Goal: Task Accomplishment & Management: Manage account settings

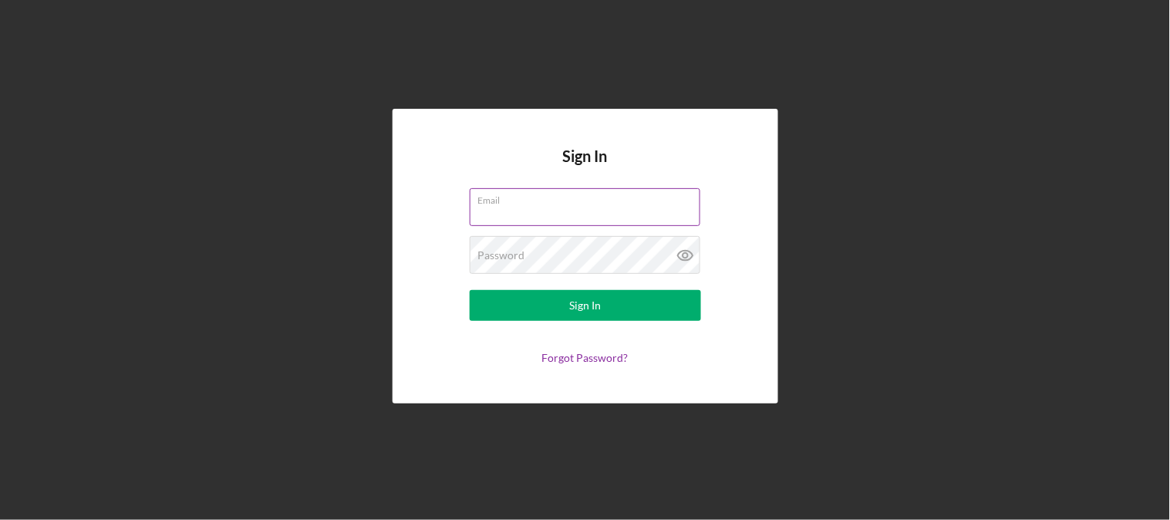
click at [550, 196] on label "Email" at bounding box center [589, 197] width 222 height 17
click at [550, 196] on input "Email" at bounding box center [585, 206] width 231 height 37
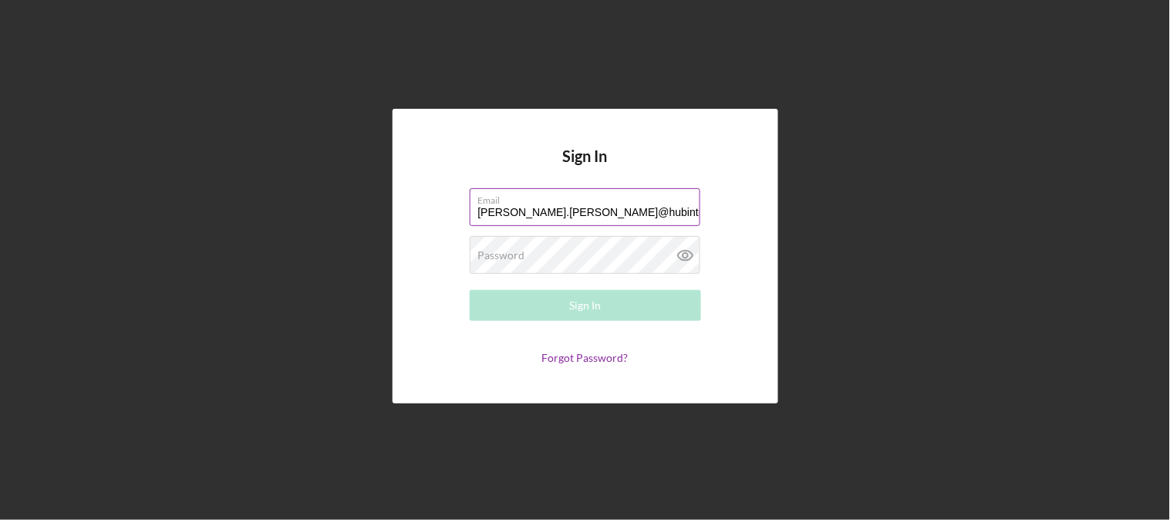
type input "[PERSON_NAME][EMAIL_ADDRESS][PERSON_NAME][DOMAIN_NAME]"
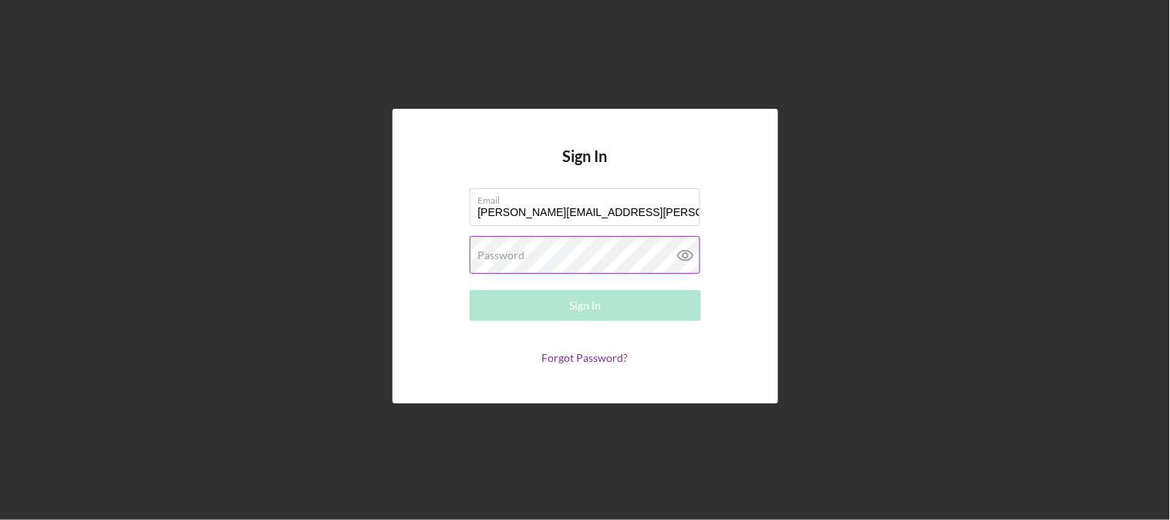
click at [545, 252] on div "Password Required" at bounding box center [585, 255] width 231 height 39
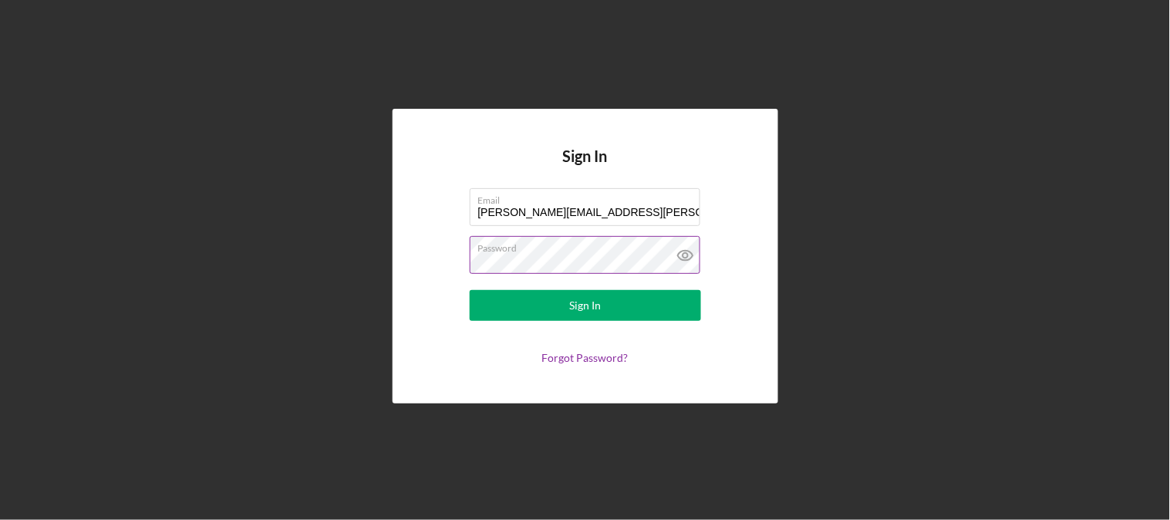
click at [470, 290] on button "Sign In" at bounding box center [585, 305] width 231 height 31
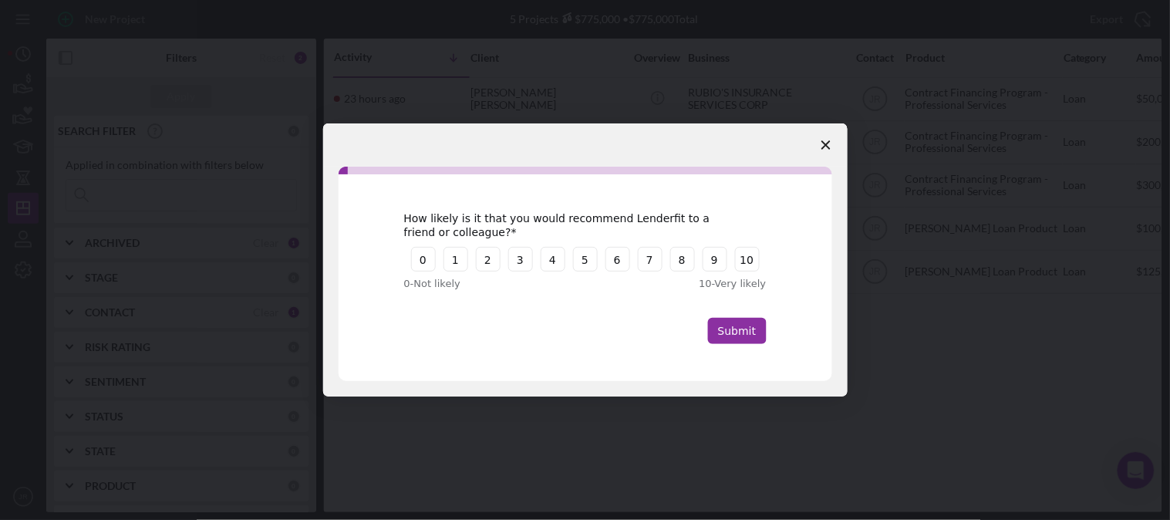
click at [820, 147] on span "Close survey" at bounding box center [826, 144] width 43 height 43
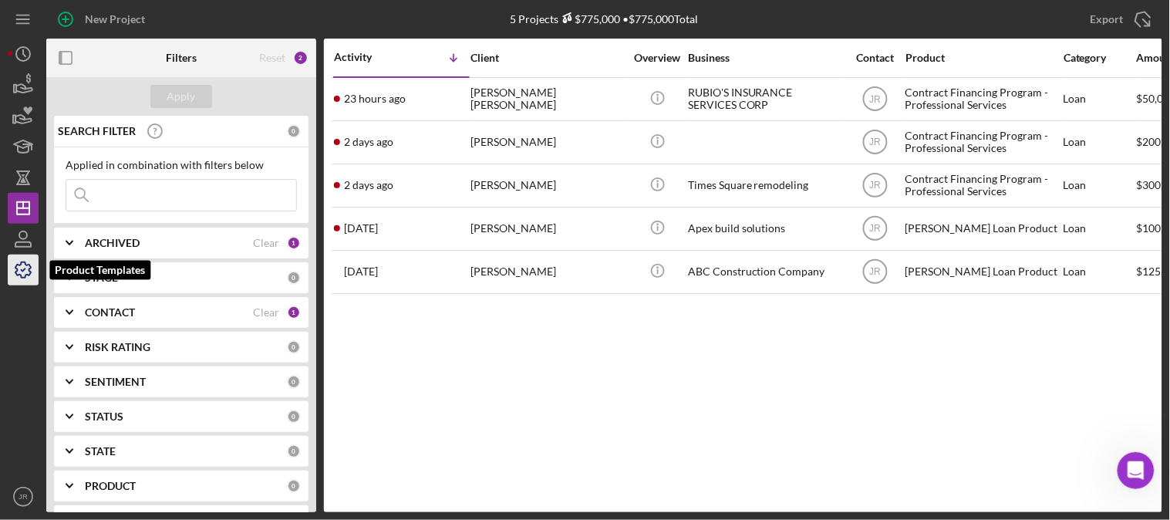
click at [20, 266] on icon "button" at bounding box center [23, 270] width 39 height 39
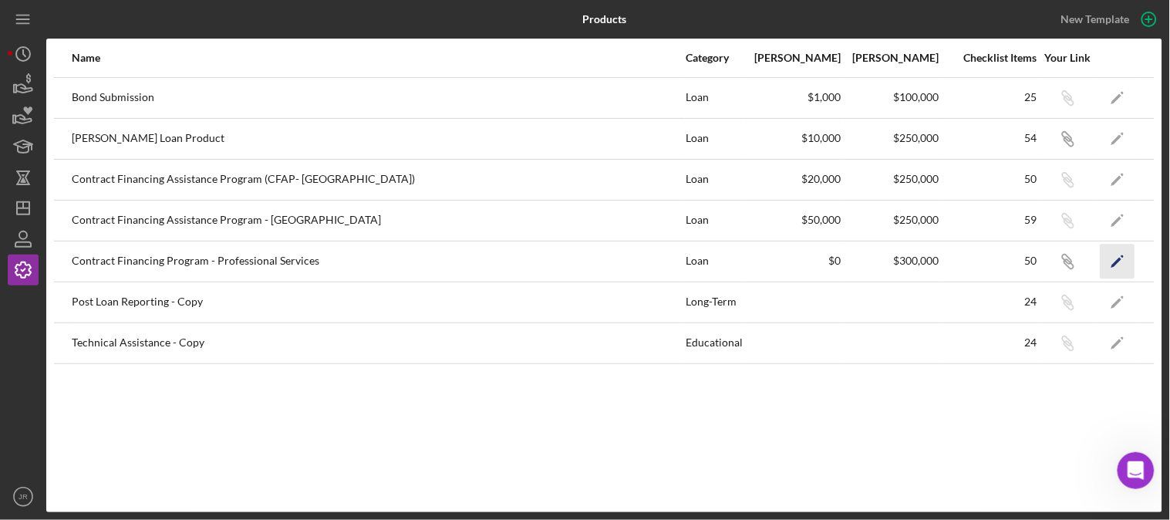
click at [1124, 262] on icon "Icon/Edit" at bounding box center [1118, 261] width 35 height 35
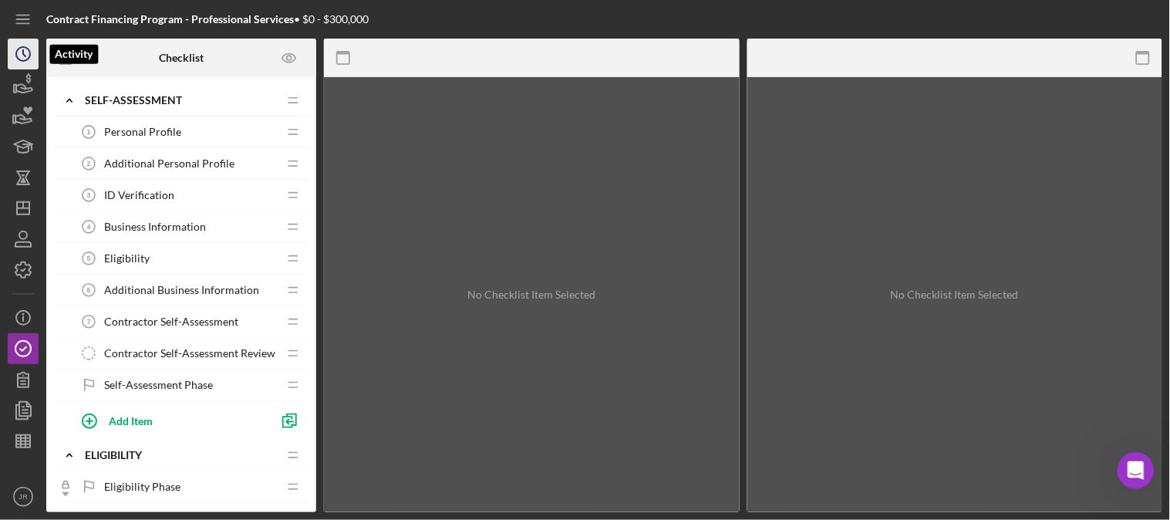
click at [15, 58] on icon "Icon/History" at bounding box center [23, 54] width 39 height 39
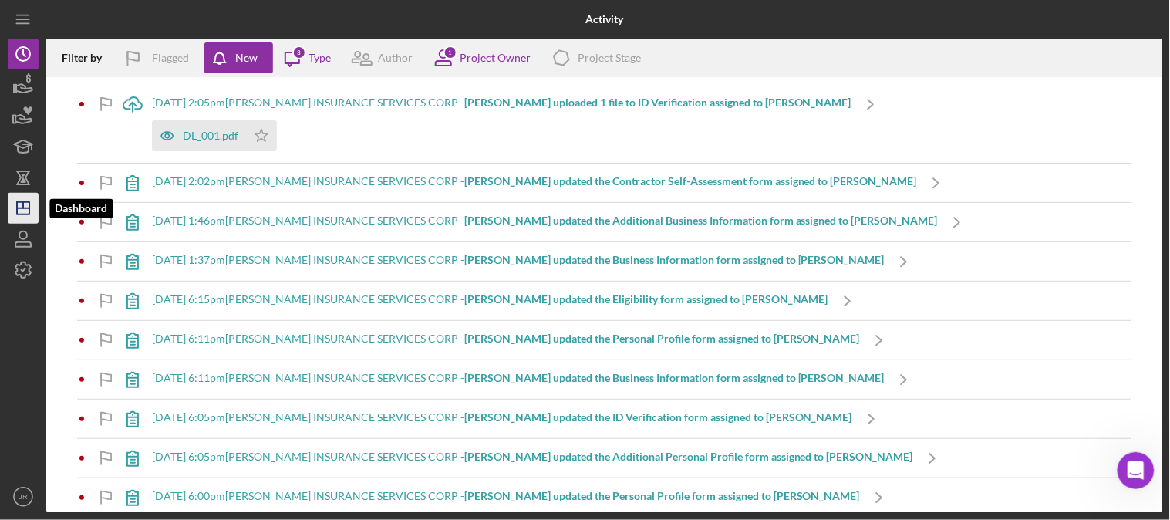
click at [25, 218] on icon "Icon/Dashboard" at bounding box center [23, 208] width 39 height 39
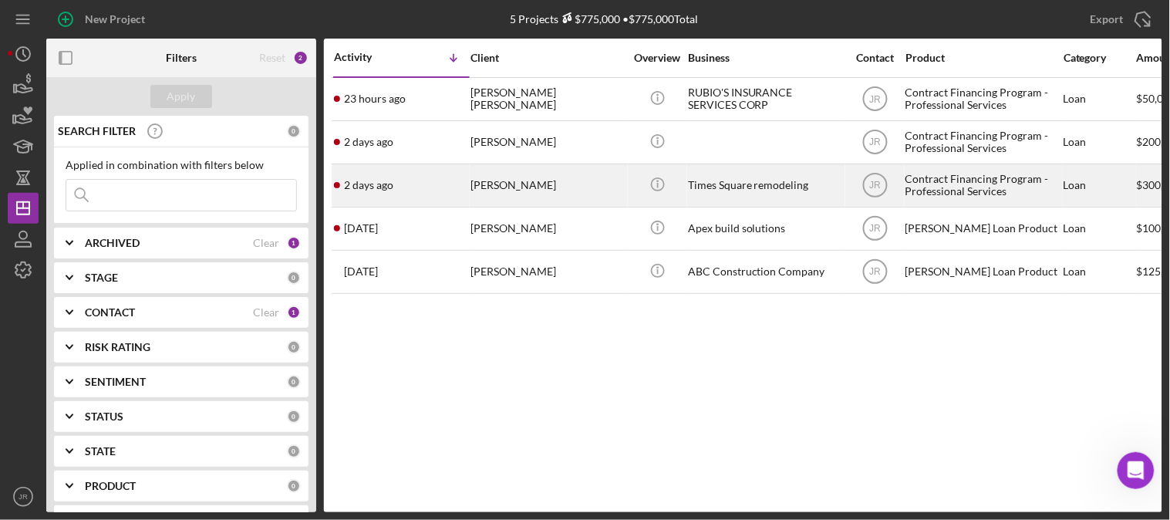
click at [486, 189] on div "[PERSON_NAME]" at bounding box center [548, 185] width 154 height 41
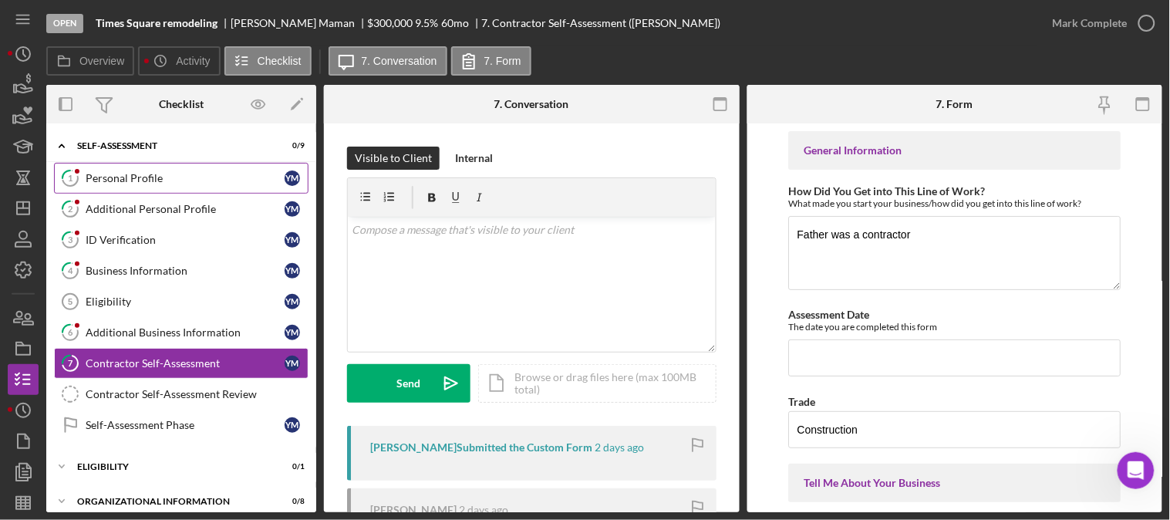
click at [171, 167] on link "1 Personal Profile Y M" at bounding box center [181, 178] width 255 height 31
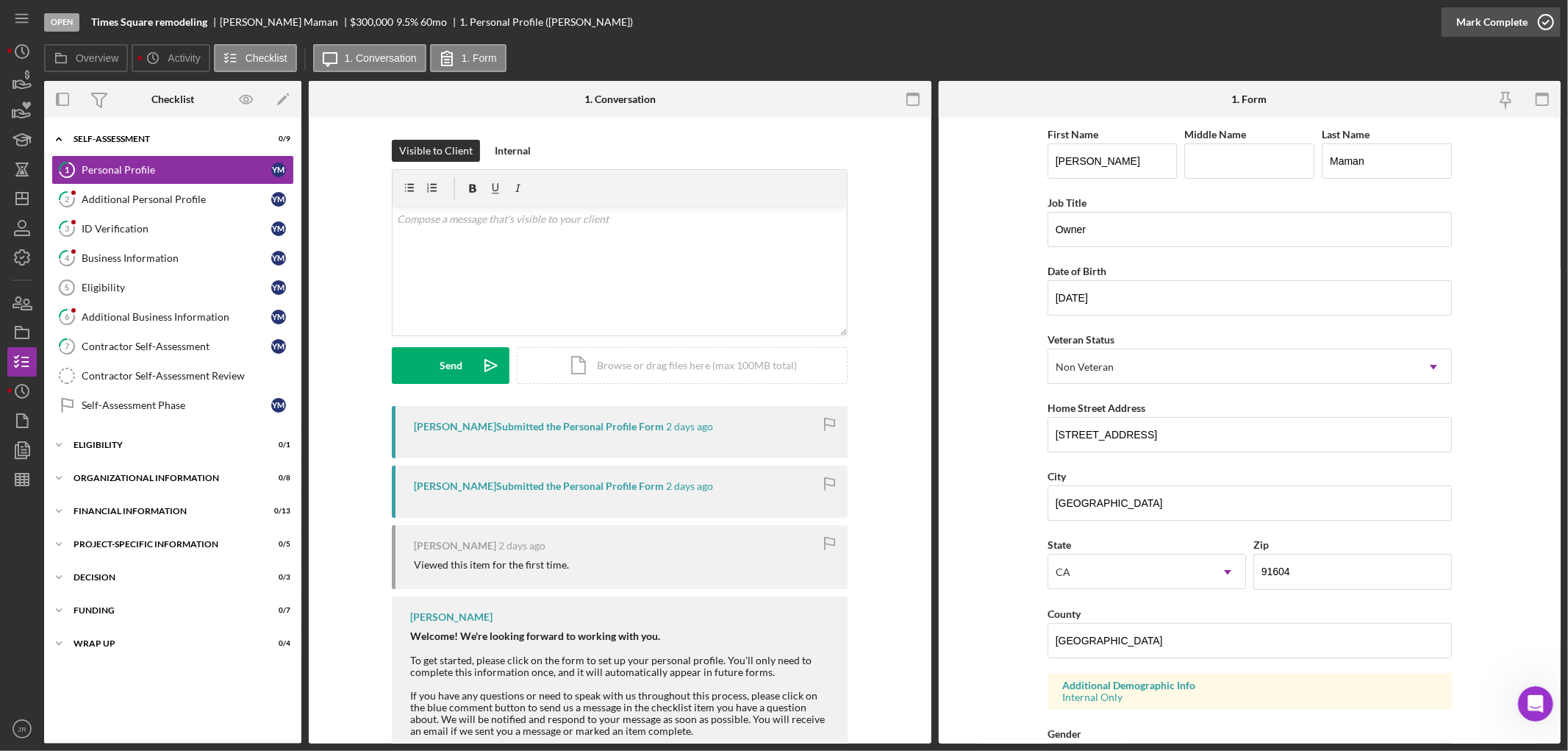
click at [1115, 24] on icon "button" at bounding box center [1545, 22] width 37 height 37
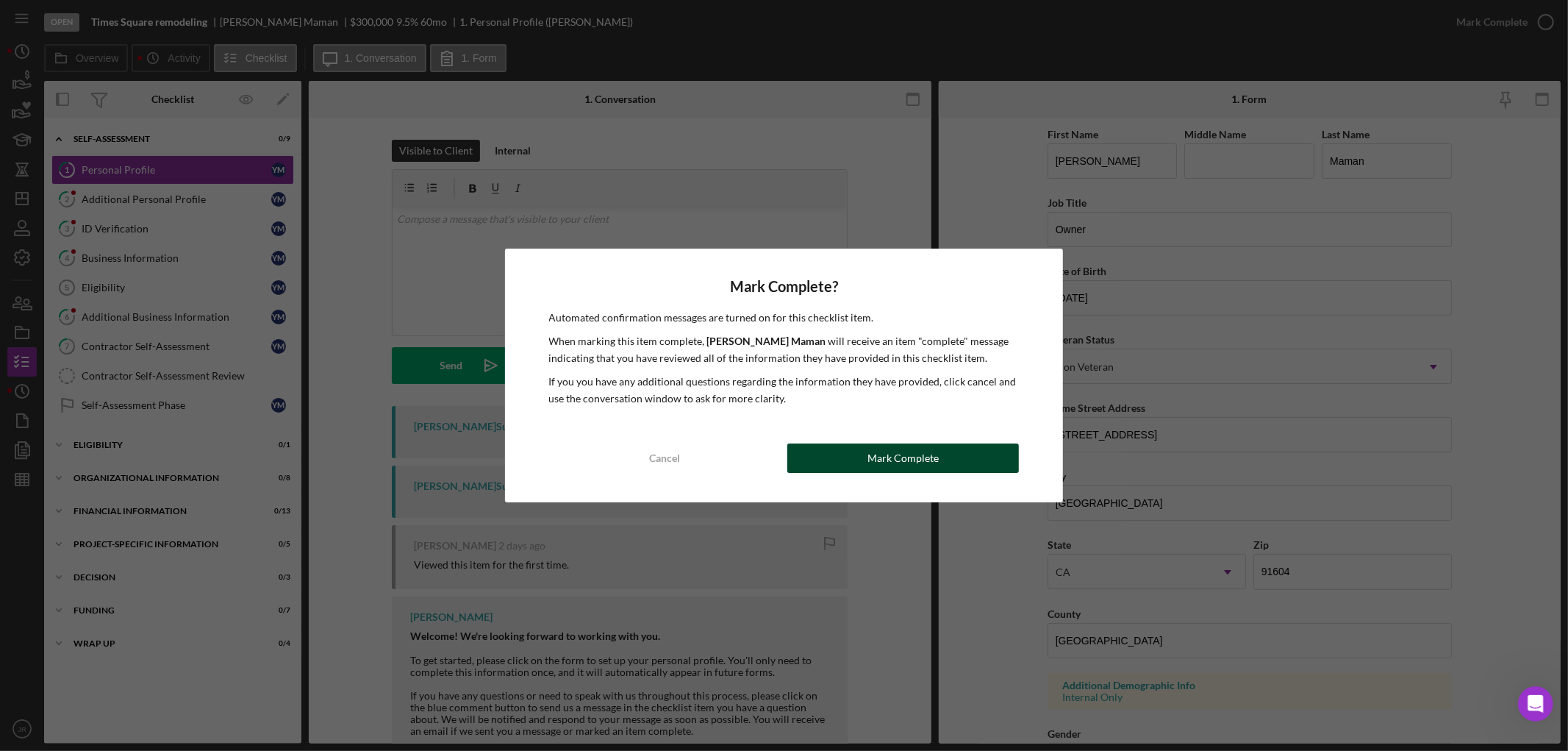
click at [937, 463] on button "Mark Complete" at bounding box center [902, 457] width 231 height 30
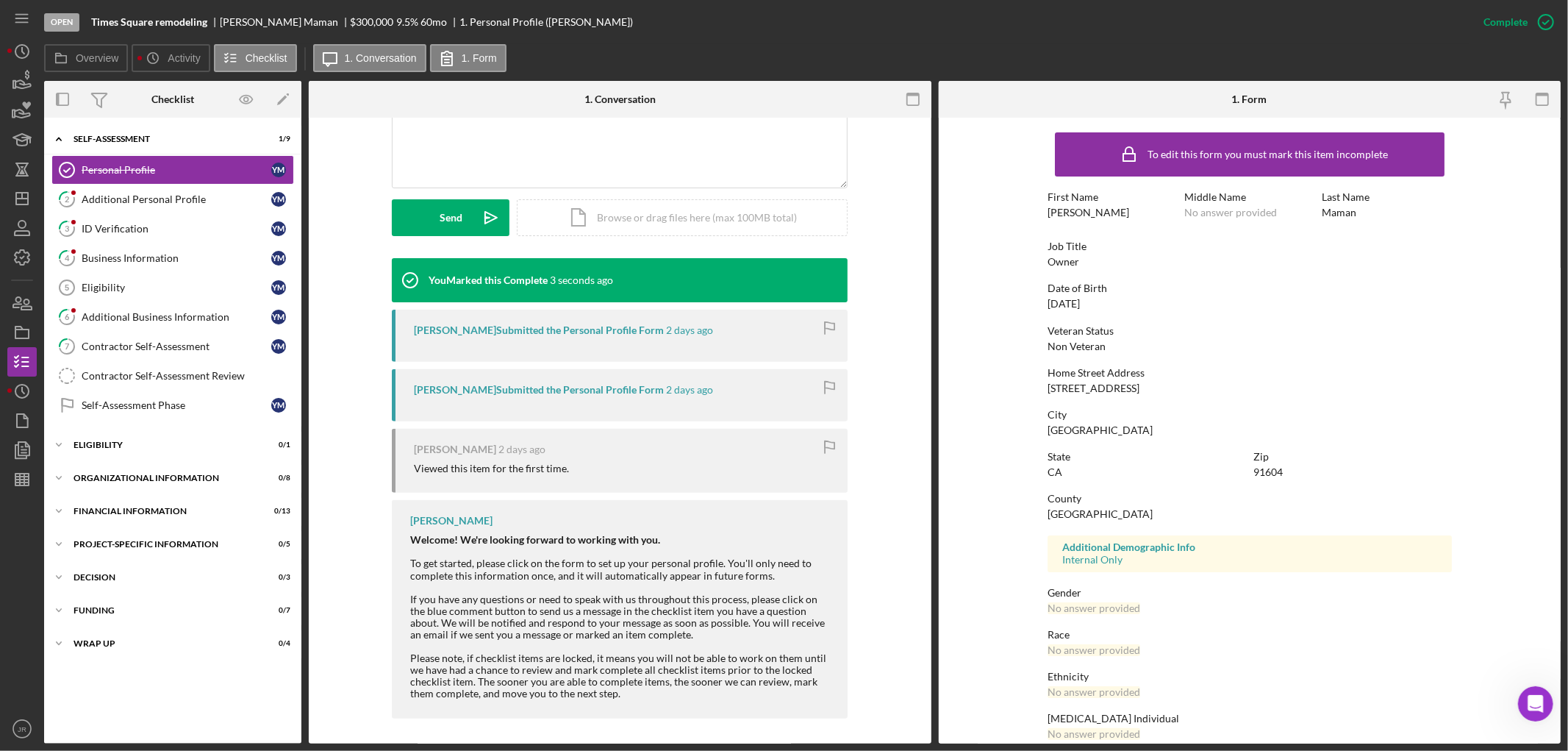
scroll to position [354, 0]
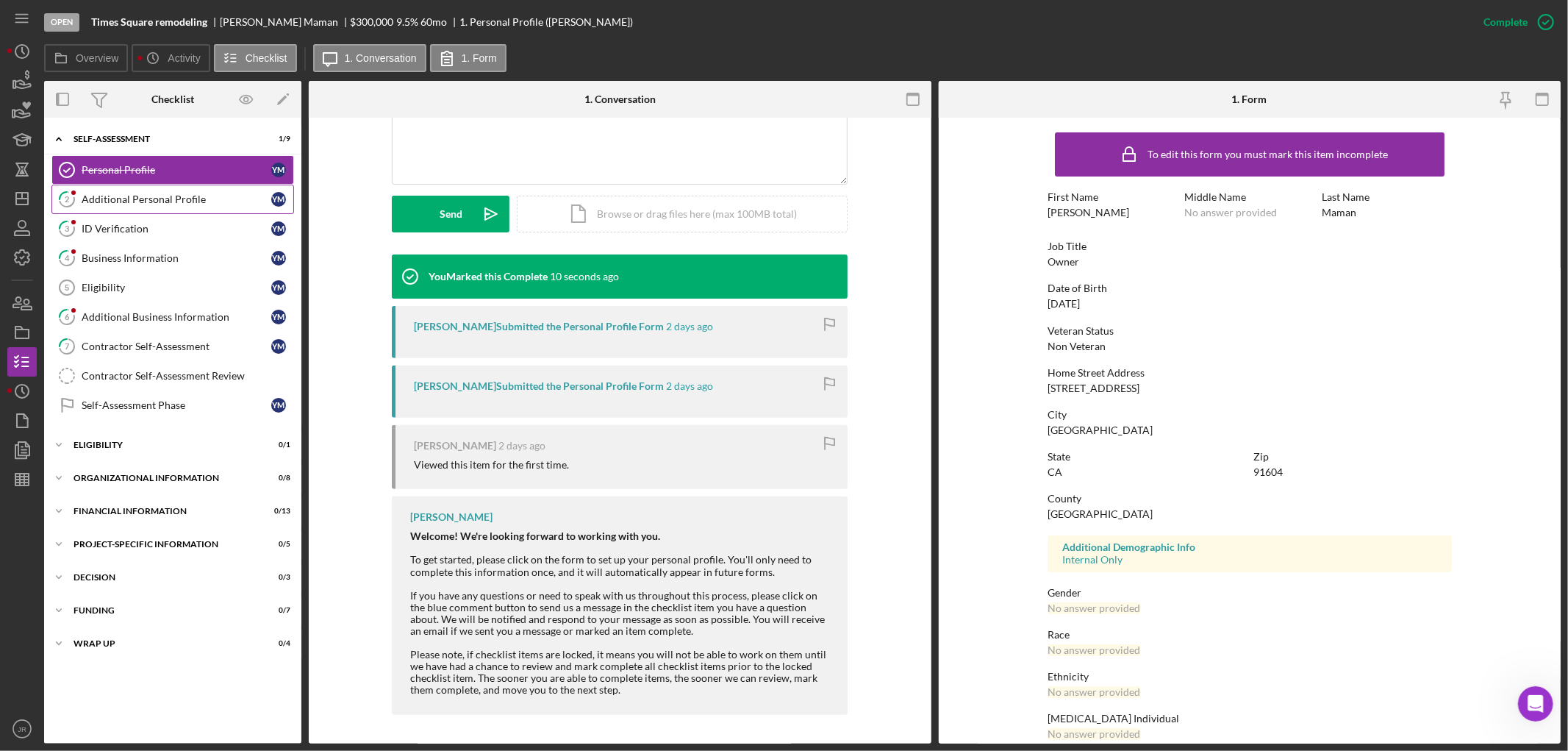
click at [123, 204] on div "Additional Personal Profile" at bounding box center [176, 199] width 190 height 11
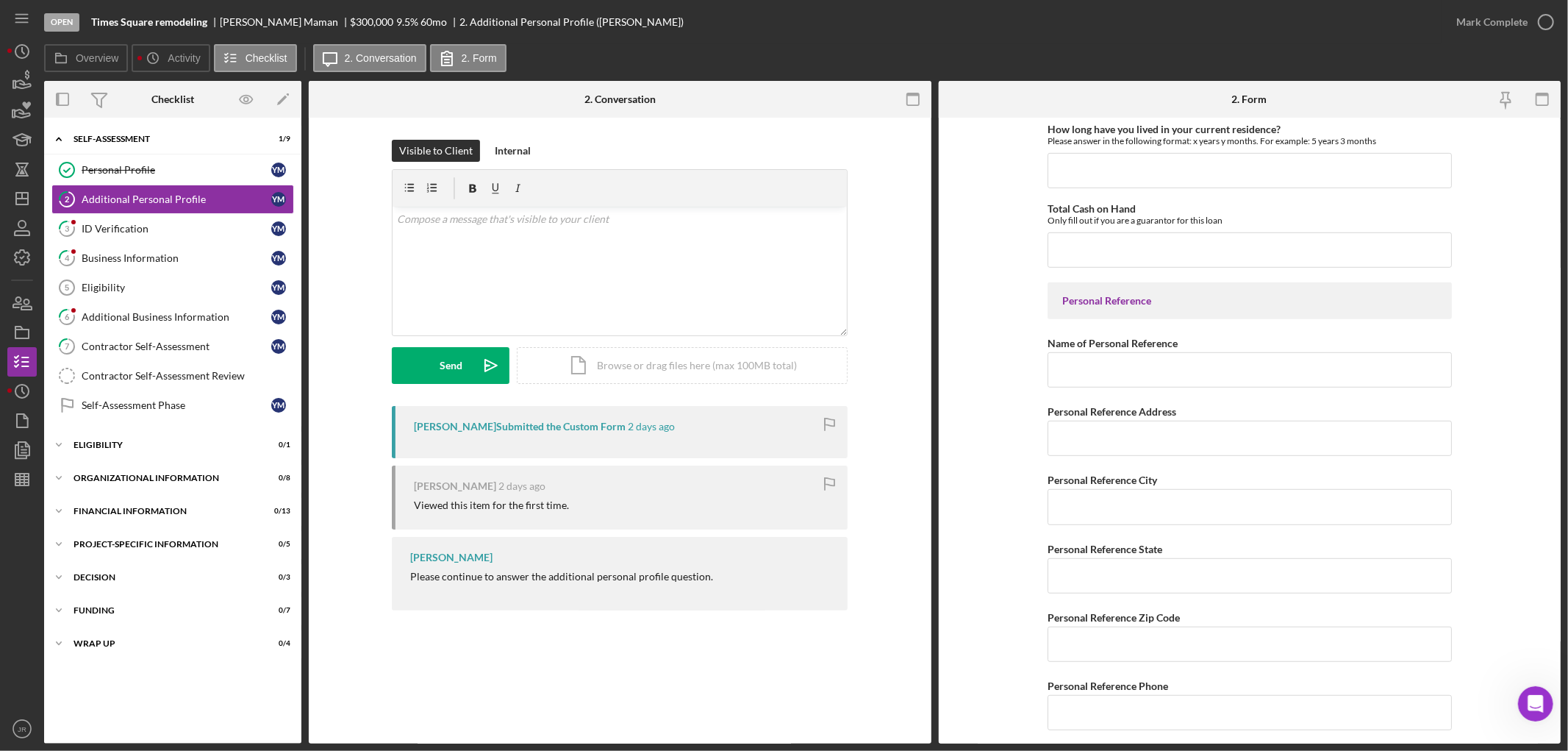
scroll to position [822, 0]
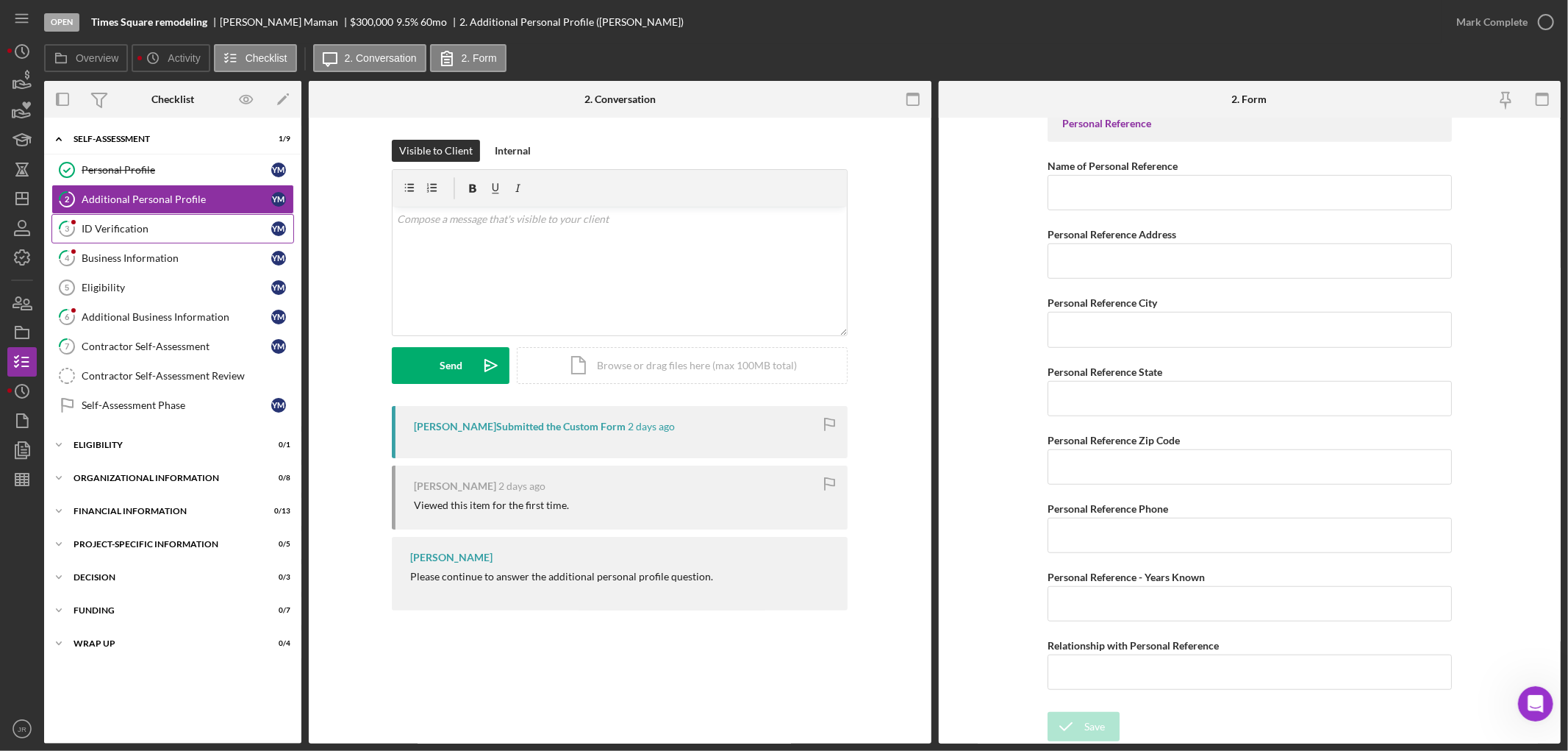
click at [126, 230] on div "ID Verification" at bounding box center [176, 229] width 190 height 11
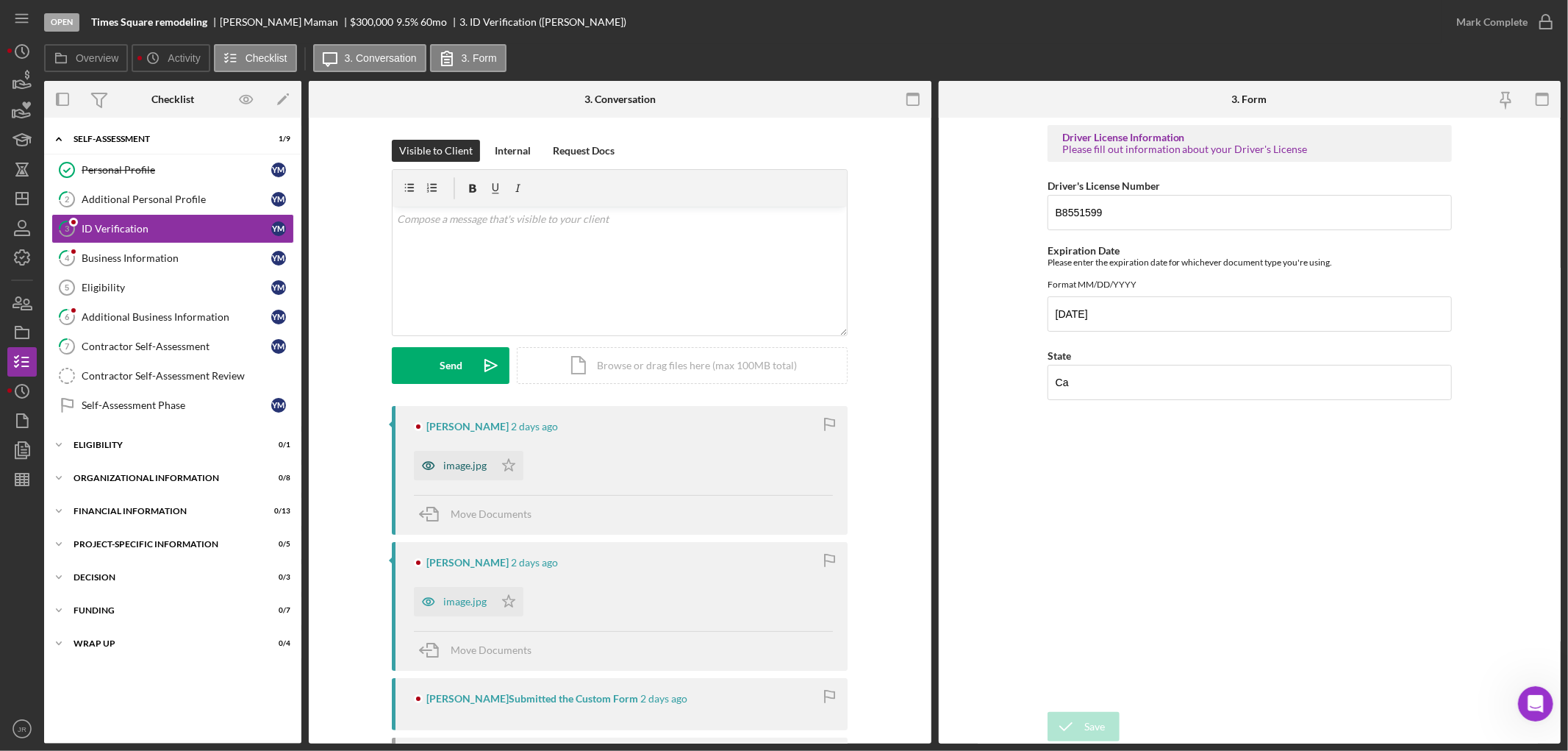
click at [437, 468] on icon "button" at bounding box center [428, 465] width 30 height 30
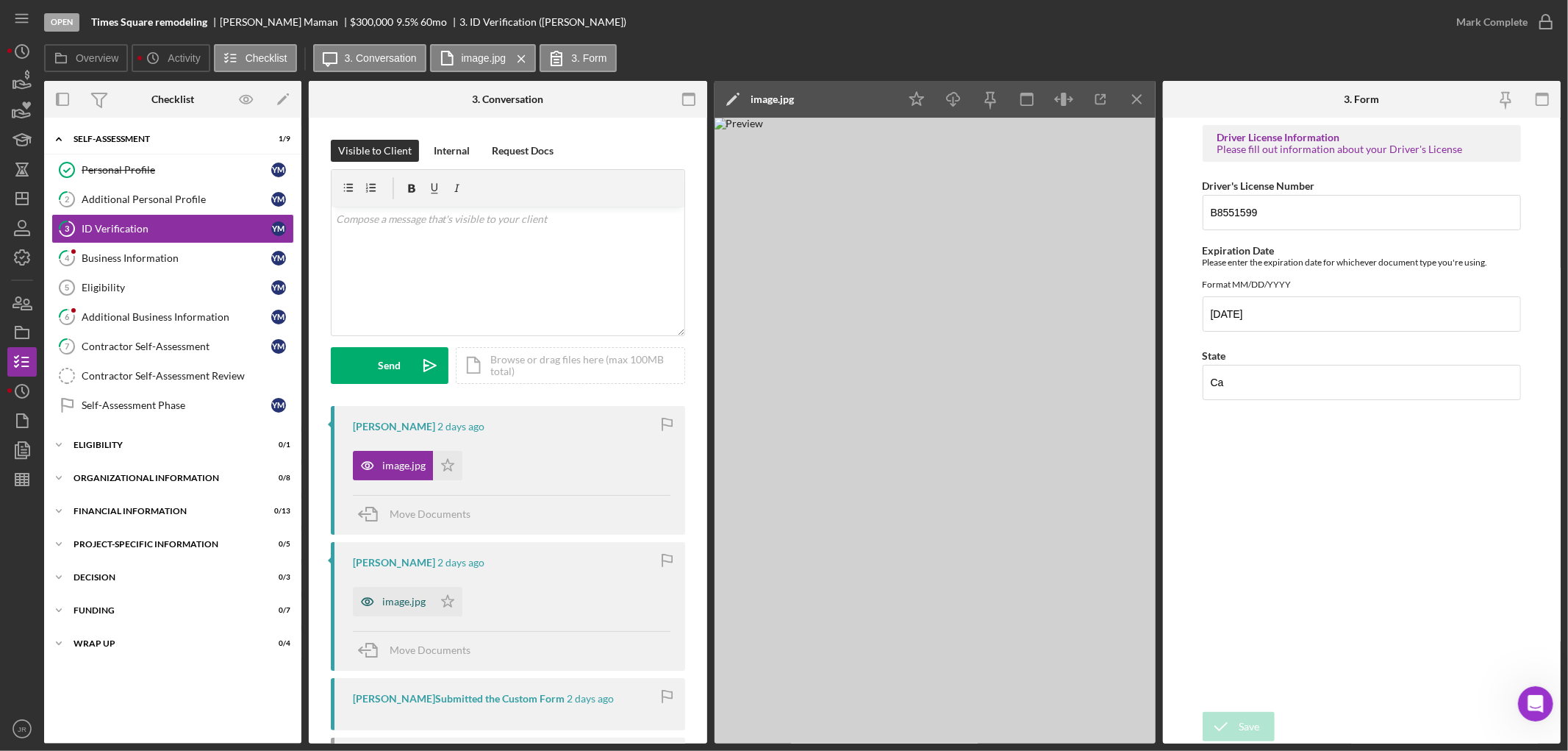
click at [412, 495] on div "image.jpg" at bounding box center [404, 601] width 44 height 11
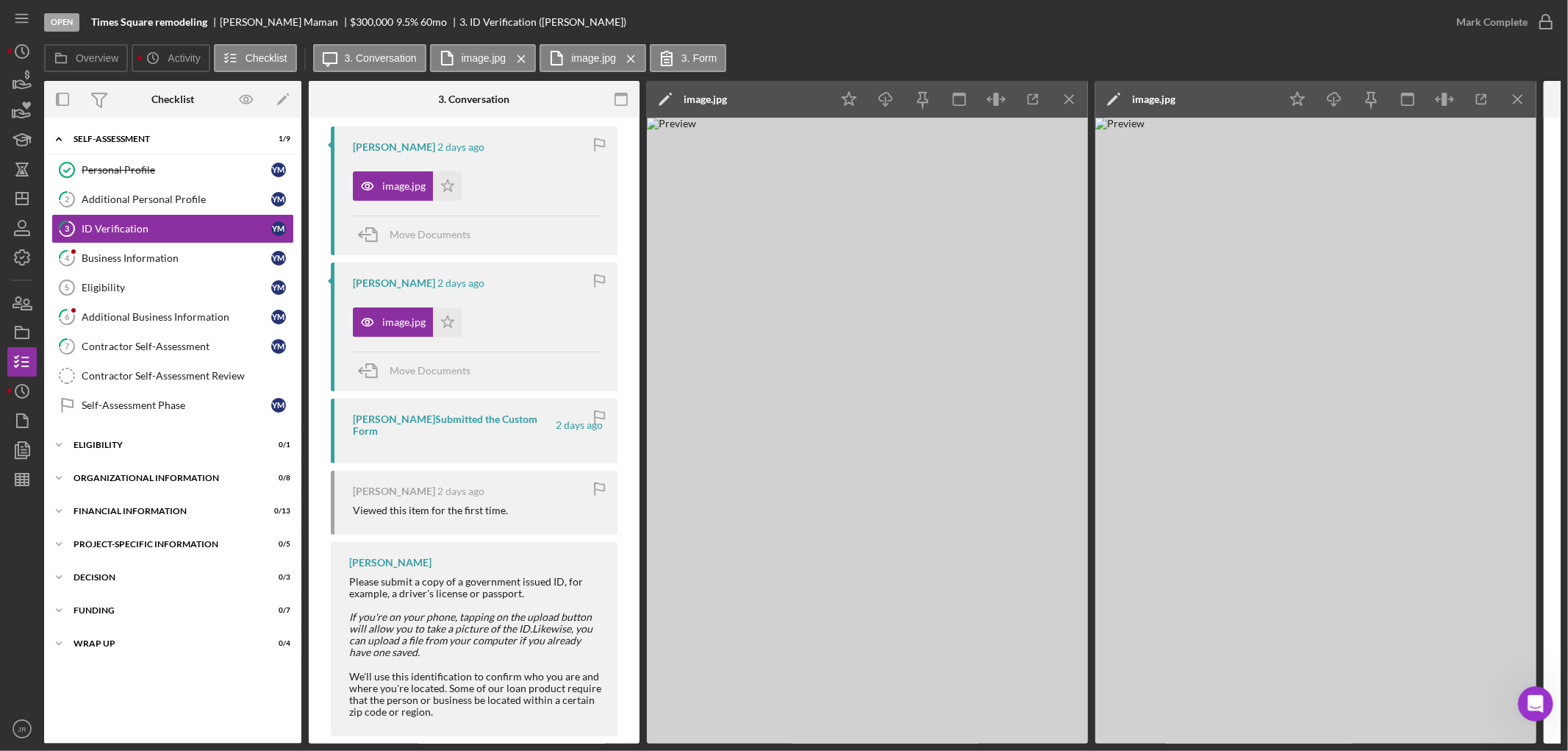
scroll to position [294, 0]
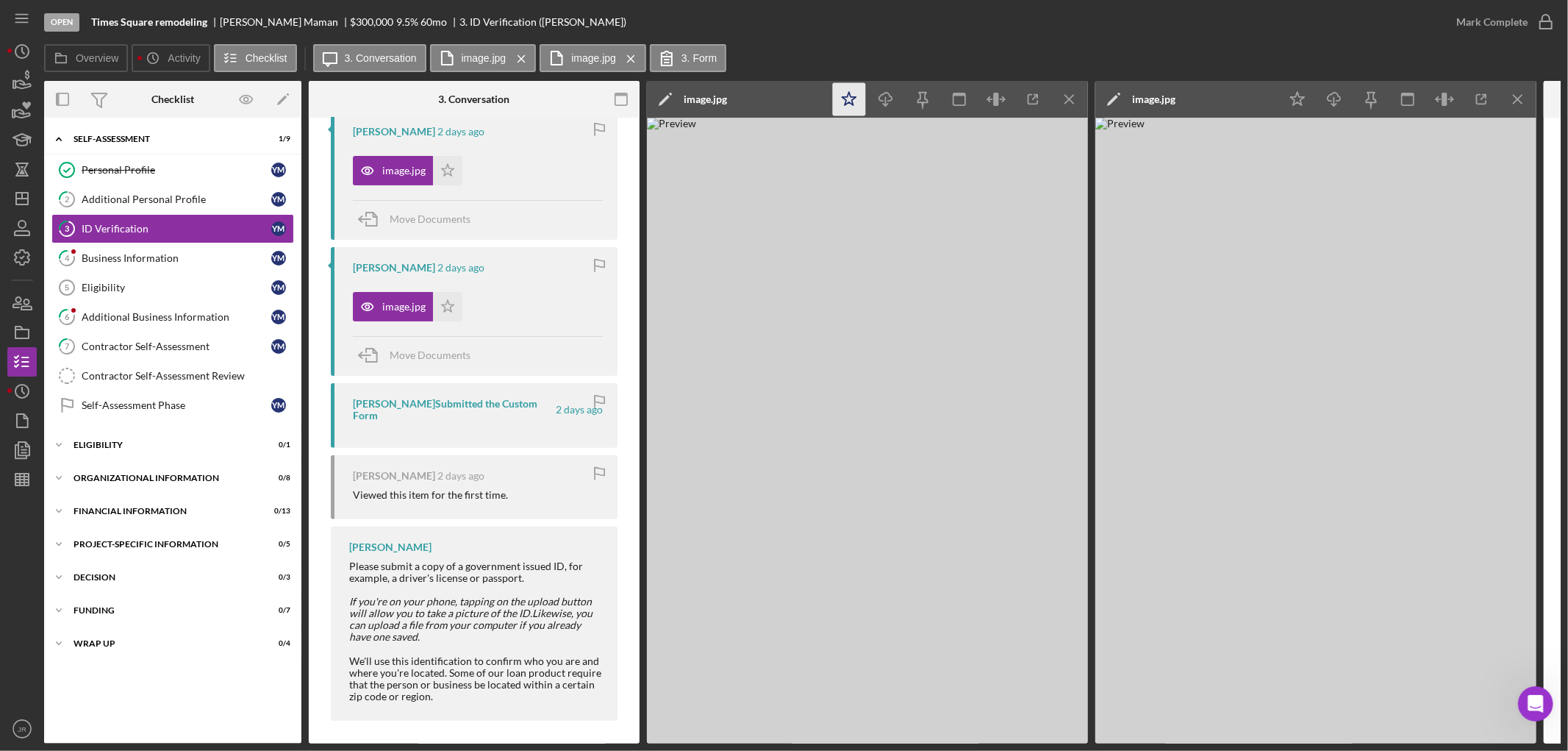
click at [841, 95] on icon "Icon/Star" at bounding box center [849, 99] width 33 height 33
click at [658, 95] on icon "Icon/Edit" at bounding box center [665, 99] width 37 height 37
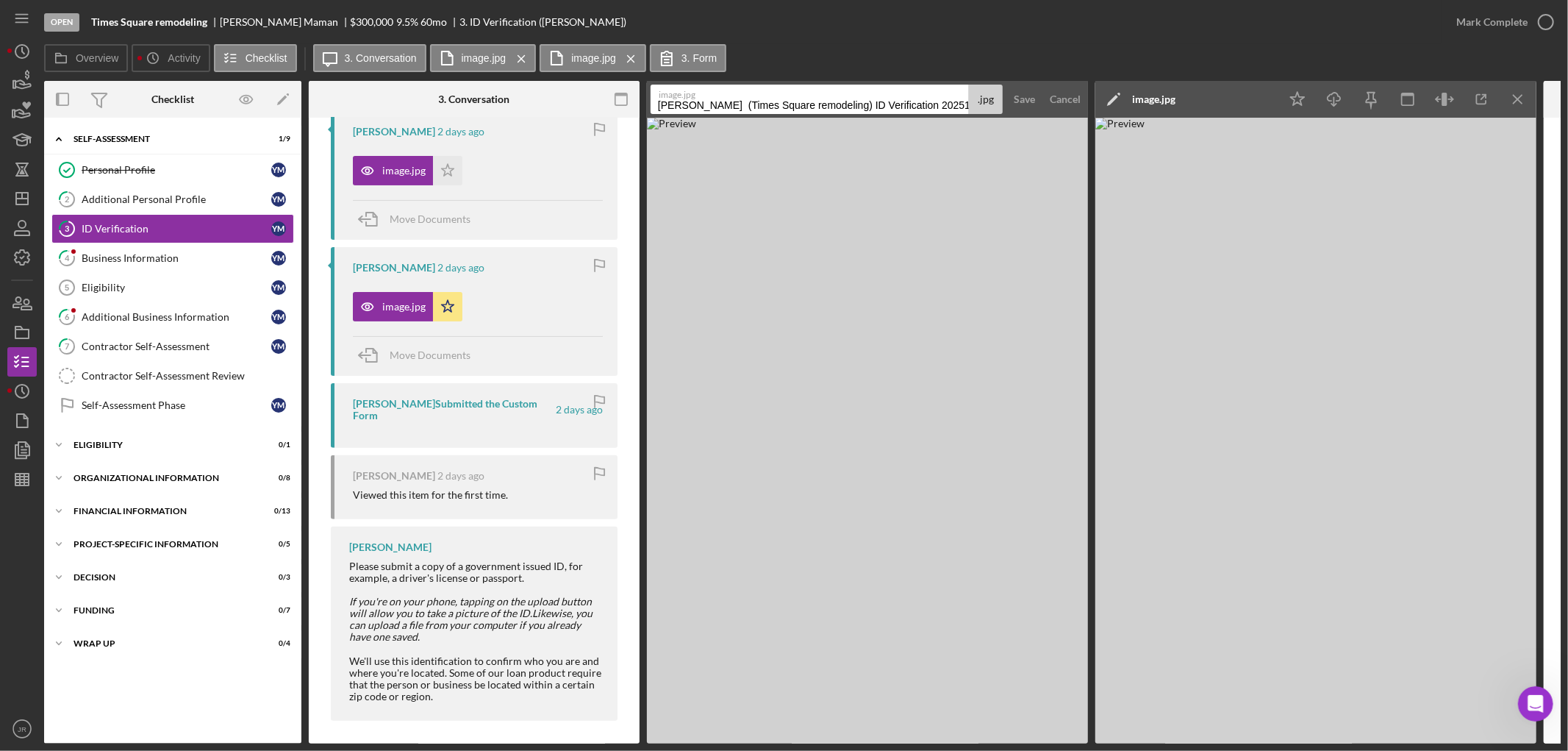
drag, startPoint x: 856, startPoint y: 103, endPoint x: 999, endPoint y: 106, distance: 143.0
click at [999, 106] on div "image.jpg [PERSON_NAME] (Times Square remodeling) ID Verification 20251008 .jpg" at bounding box center [827, 99] width 352 height 30
click at [1023, 189] on img at bounding box center [867, 430] width 441 height 626
click at [1018, 93] on div "Save" at bounding box center [1024, 99] width 21 height 30
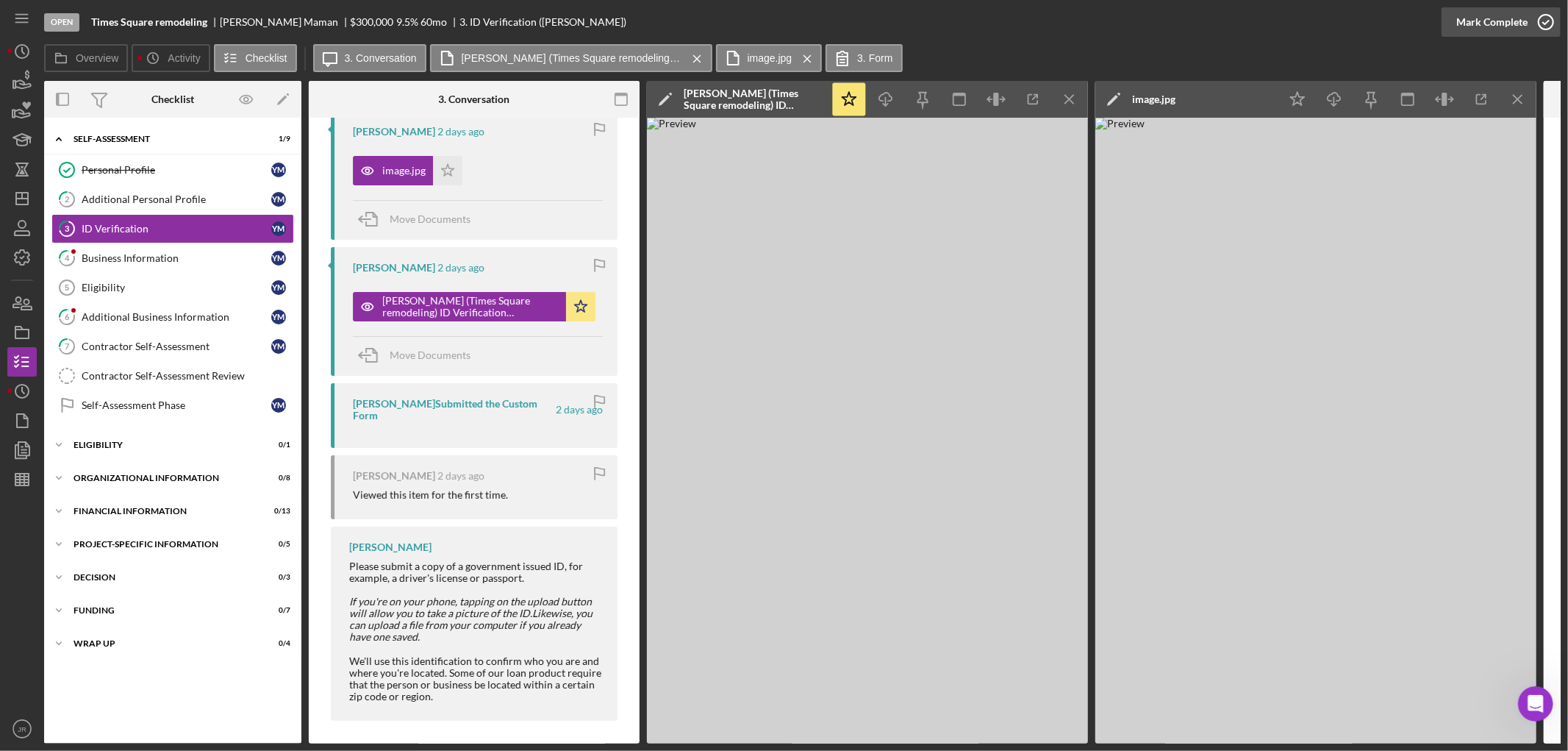
click at [1115, 21] on icon "button" at bounding box center [1545, 22] width 37 height 37
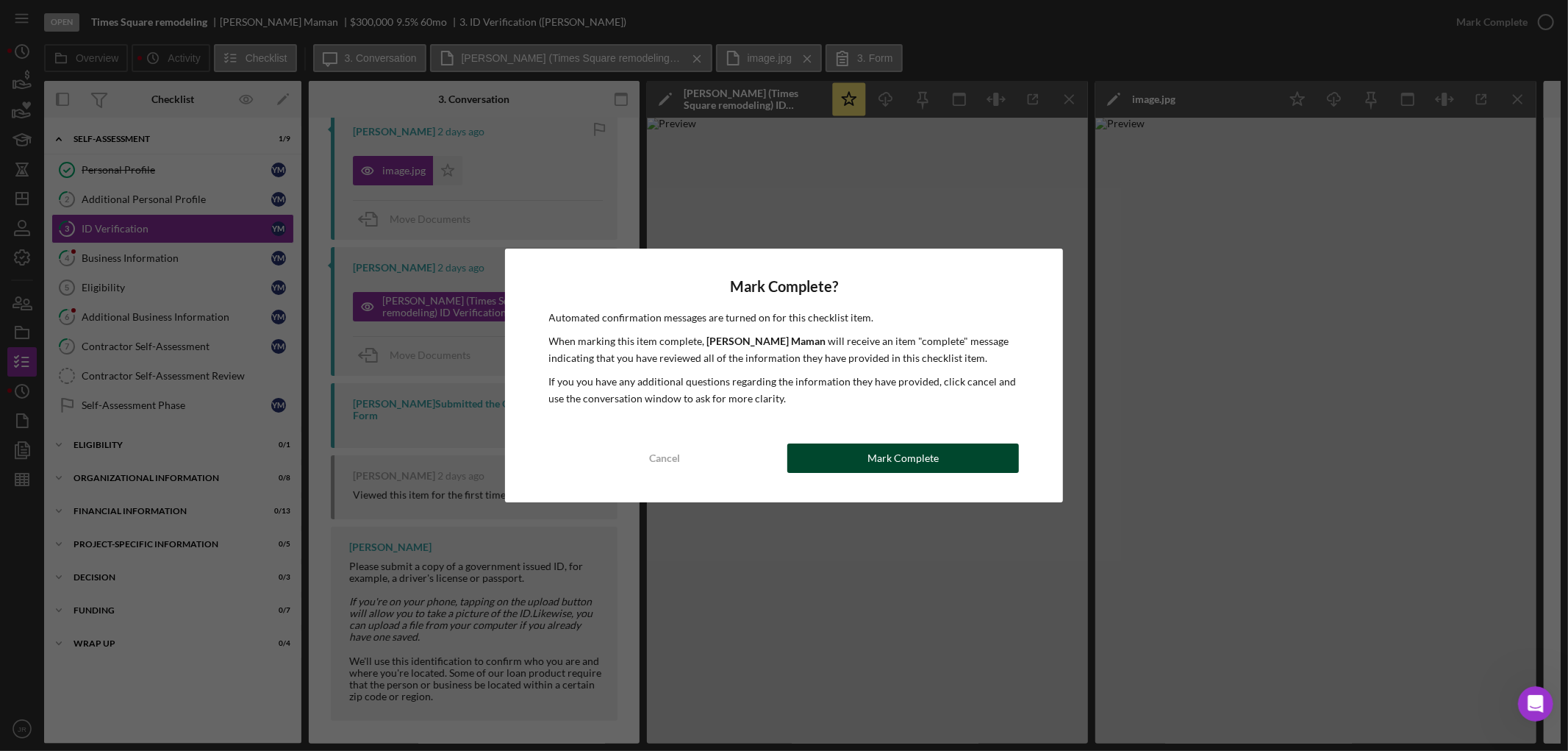
click at [905, 461] on div "Mark Complete" at bounding box center [902, 457] width 71 height 30
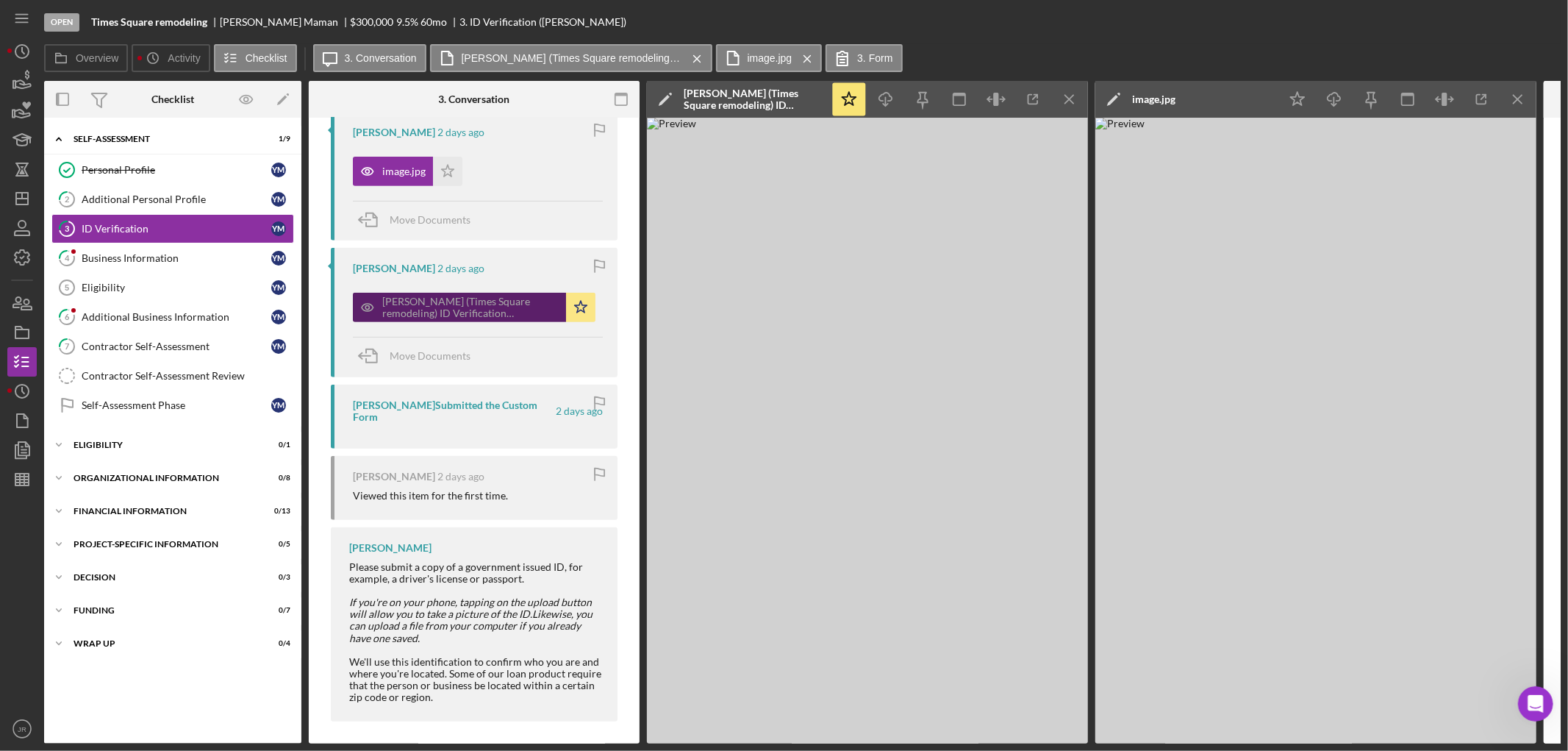
scroll to position [564, 0]
click at [143, 258] on div "Business Information" at bounding box center [176, 258] width 190 height 11
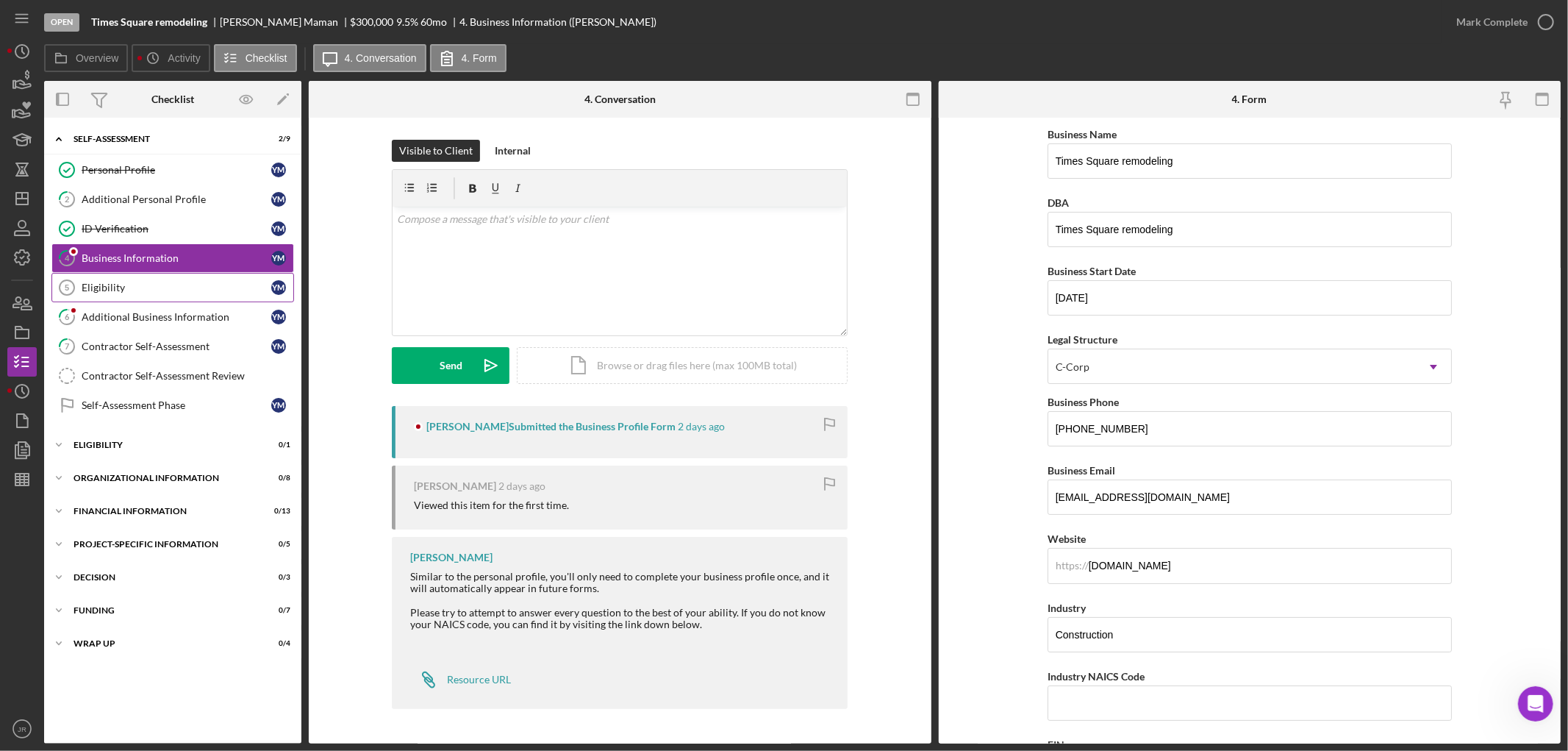
click at [91, 282] on div "Eligibility" at bounding box center [176, 288] width 190 height 11
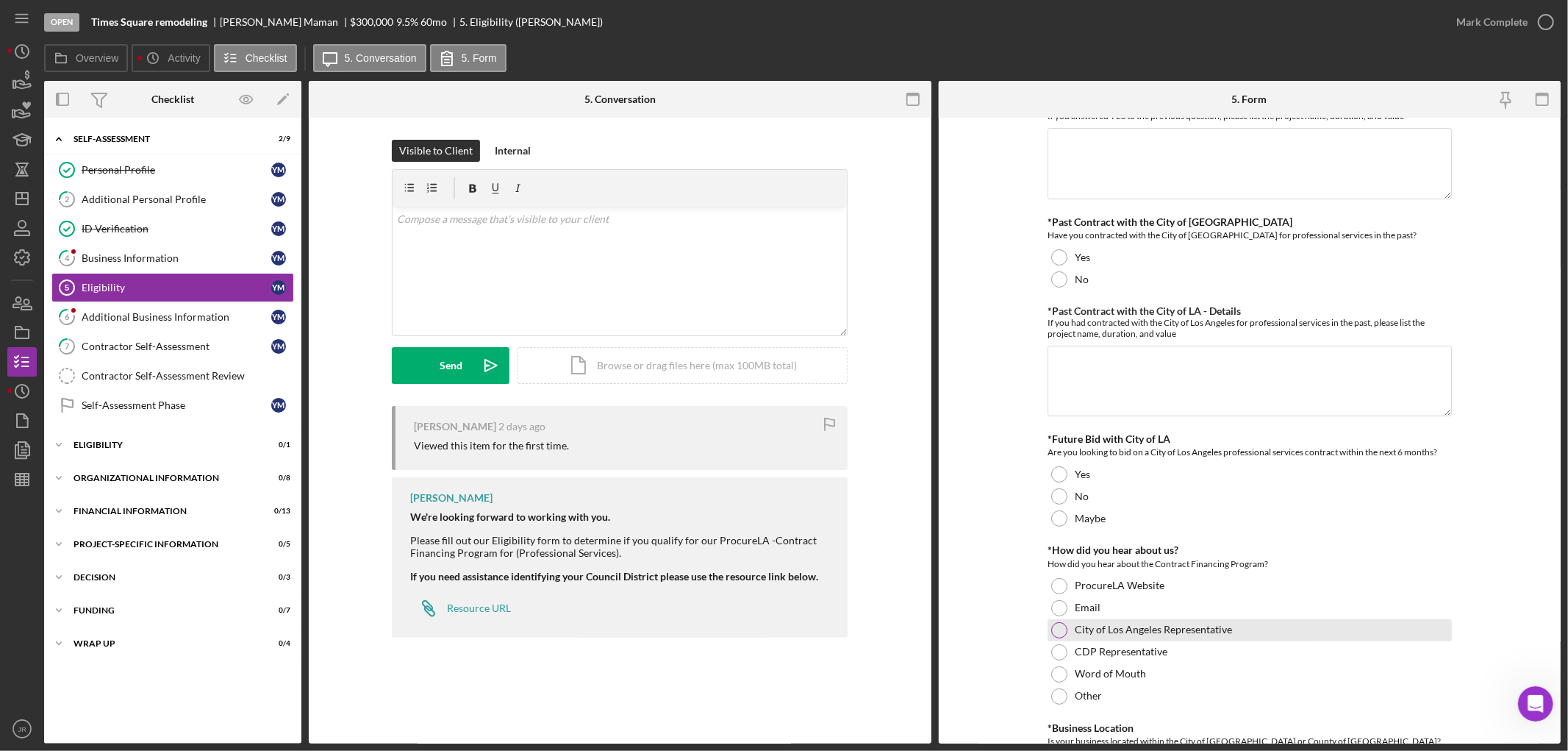
scroll to position [325, 0]
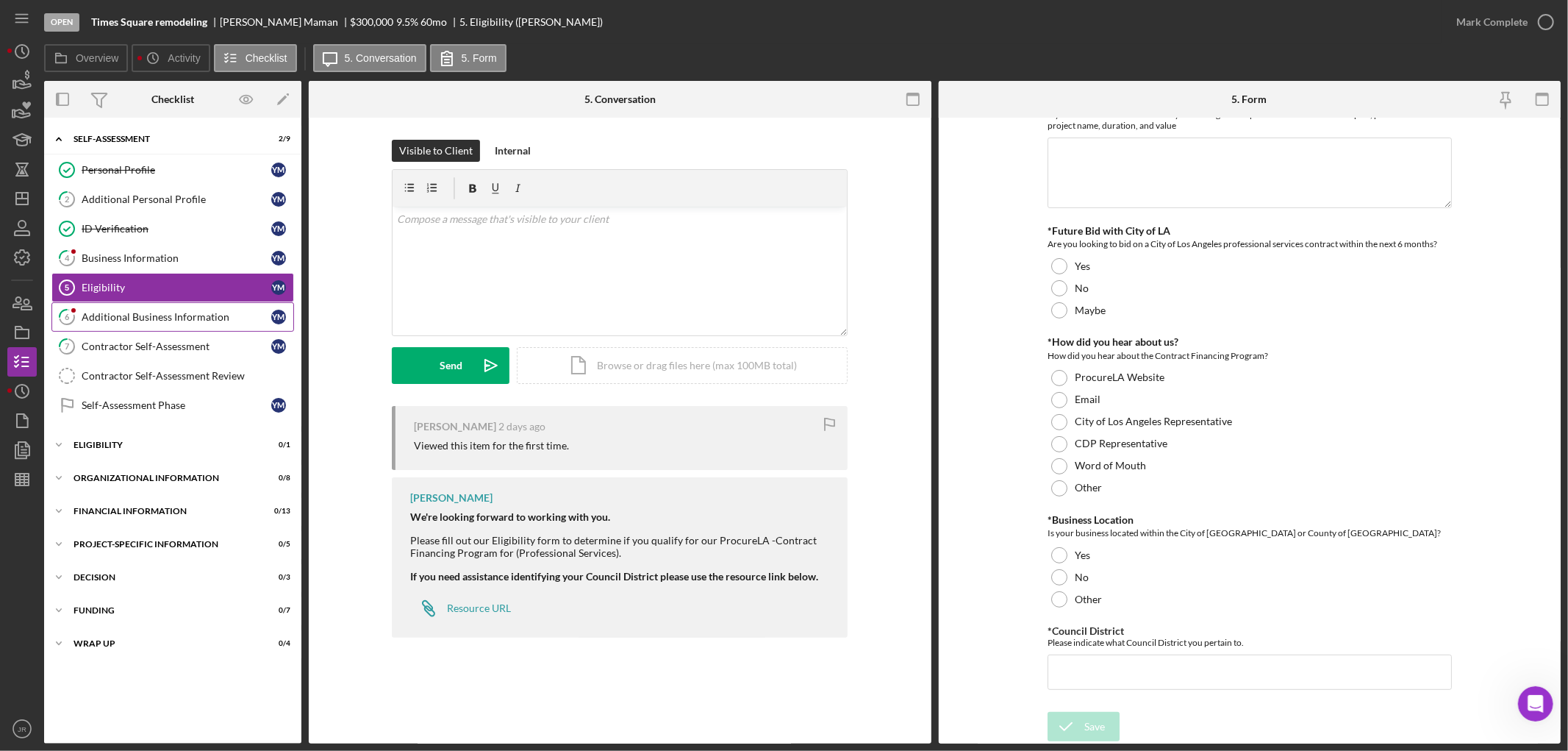
click at [162, 315] on div "Additional Business Information" at bounding box center [176, 316] width 190 height 11
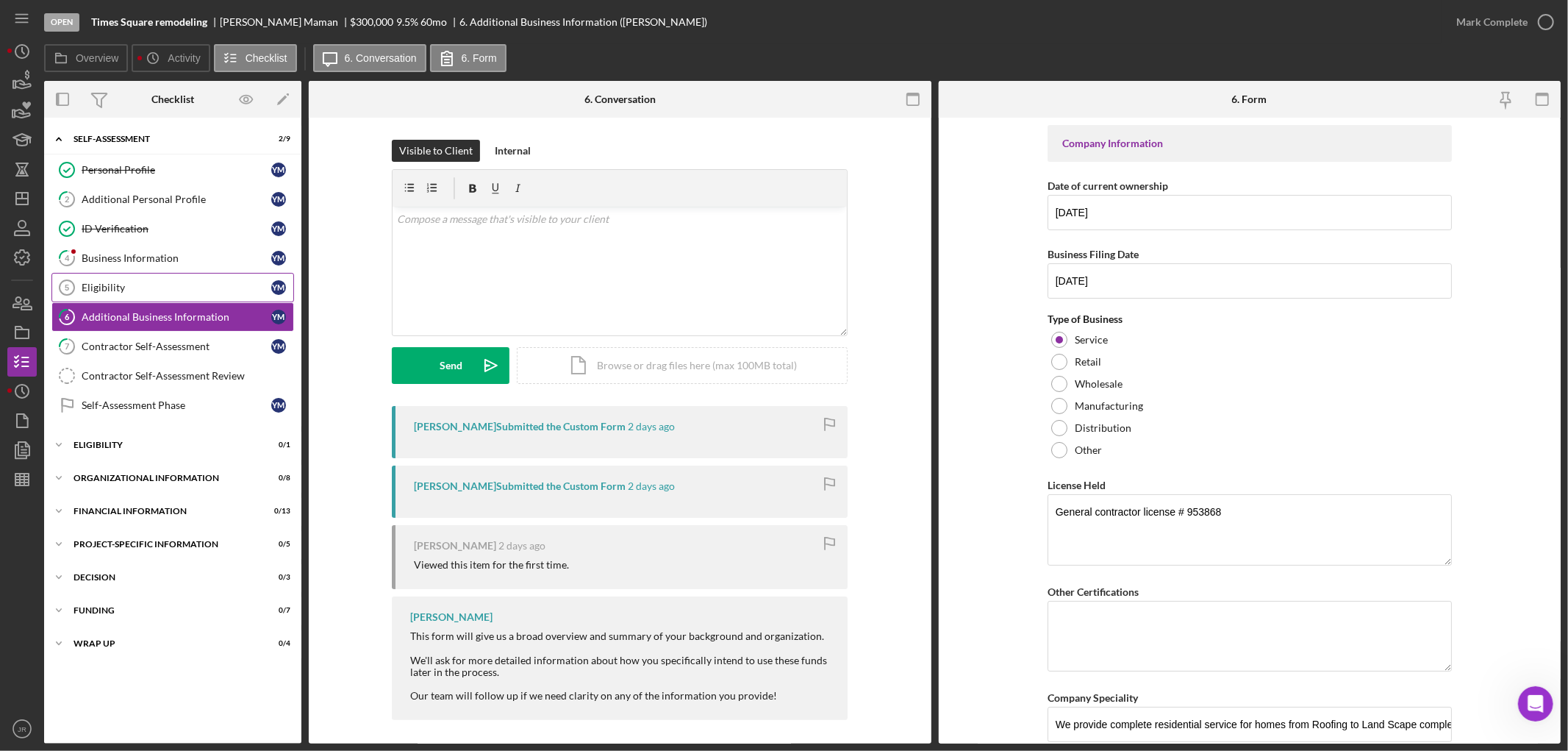
click at [136, 291] on div "Eligibility" at bounding box center [176, 288] width 190 height 11
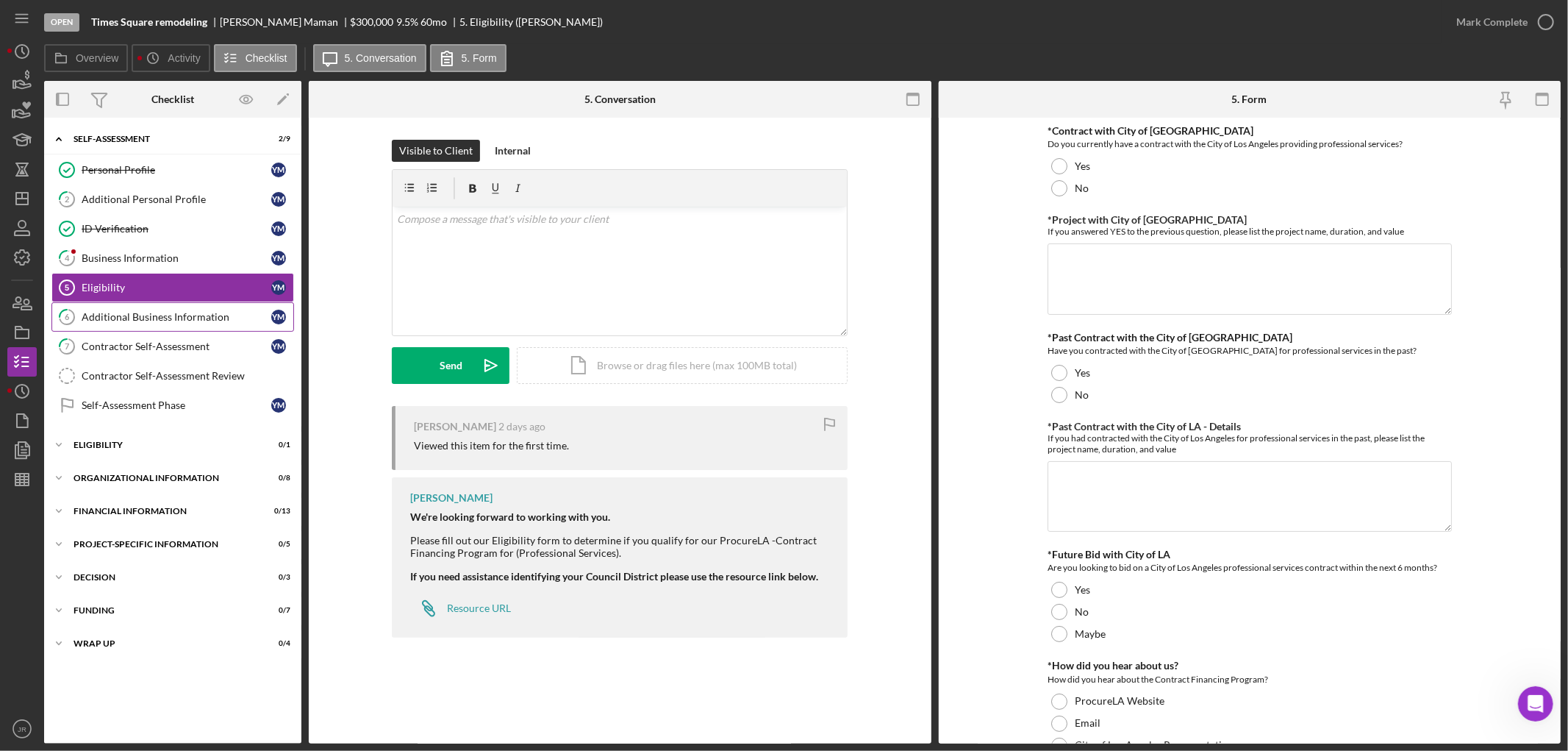
click at [137, 314] on div "Additional Business Information" at bounding box center [176, 316] width 190 height 11
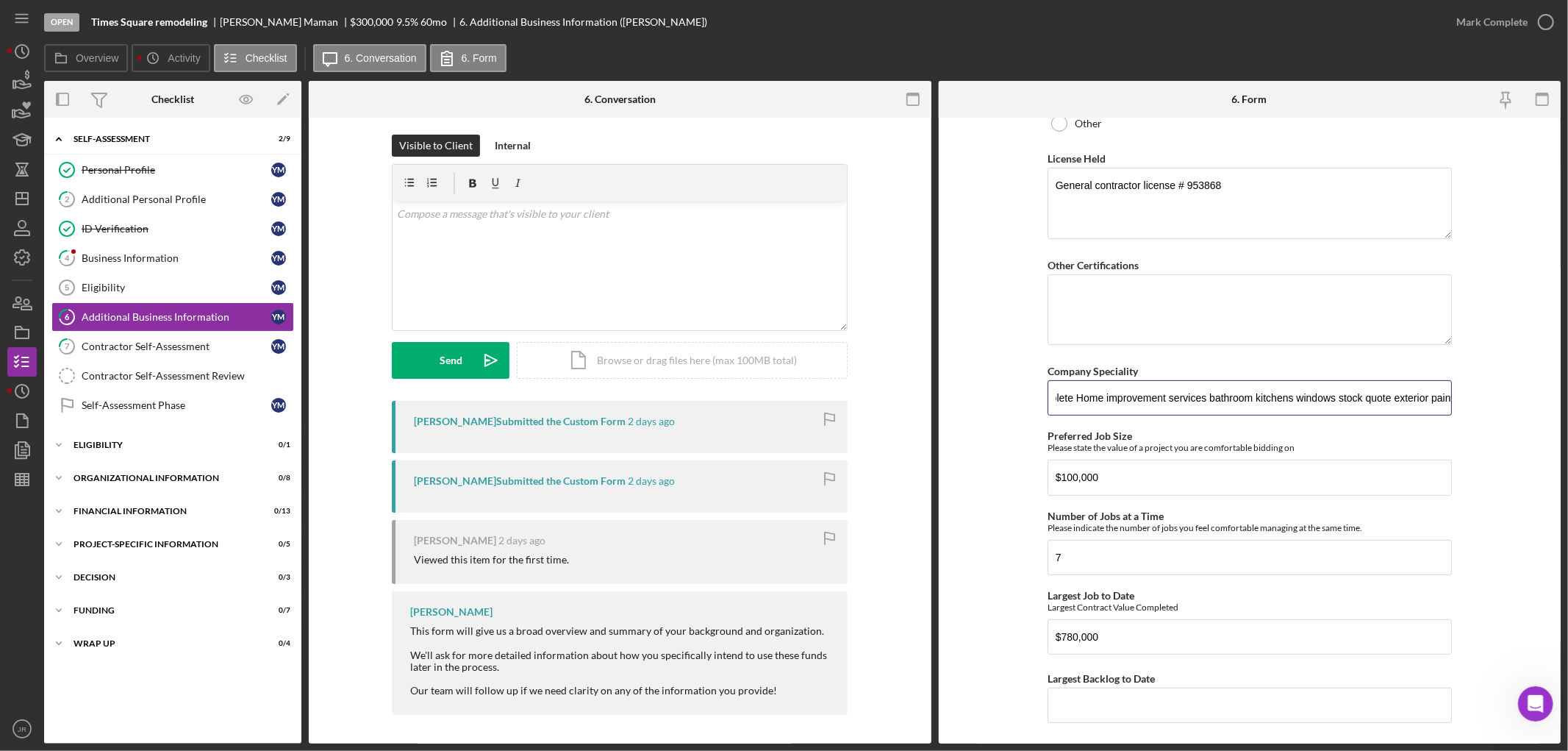
scroll to position [0, 498]
drag, startPoint x: 1058, startPoint y: 401, endPoint x: 1567, endPoint y: 442, distance: 510.6
click at [1115, 442] on div "Open Times Square remodeling [PERSON_NAME] $300,000 $300,000 9.5 % 60 mo 6. Add…" at bounding box center [784, 376] width 1568 height 751
click at [1006, 495] on form "Company Information Date of current ownership [DATE] Business Filing Date [DATE…" at bounding box center [1250, 430] width 623 height 626
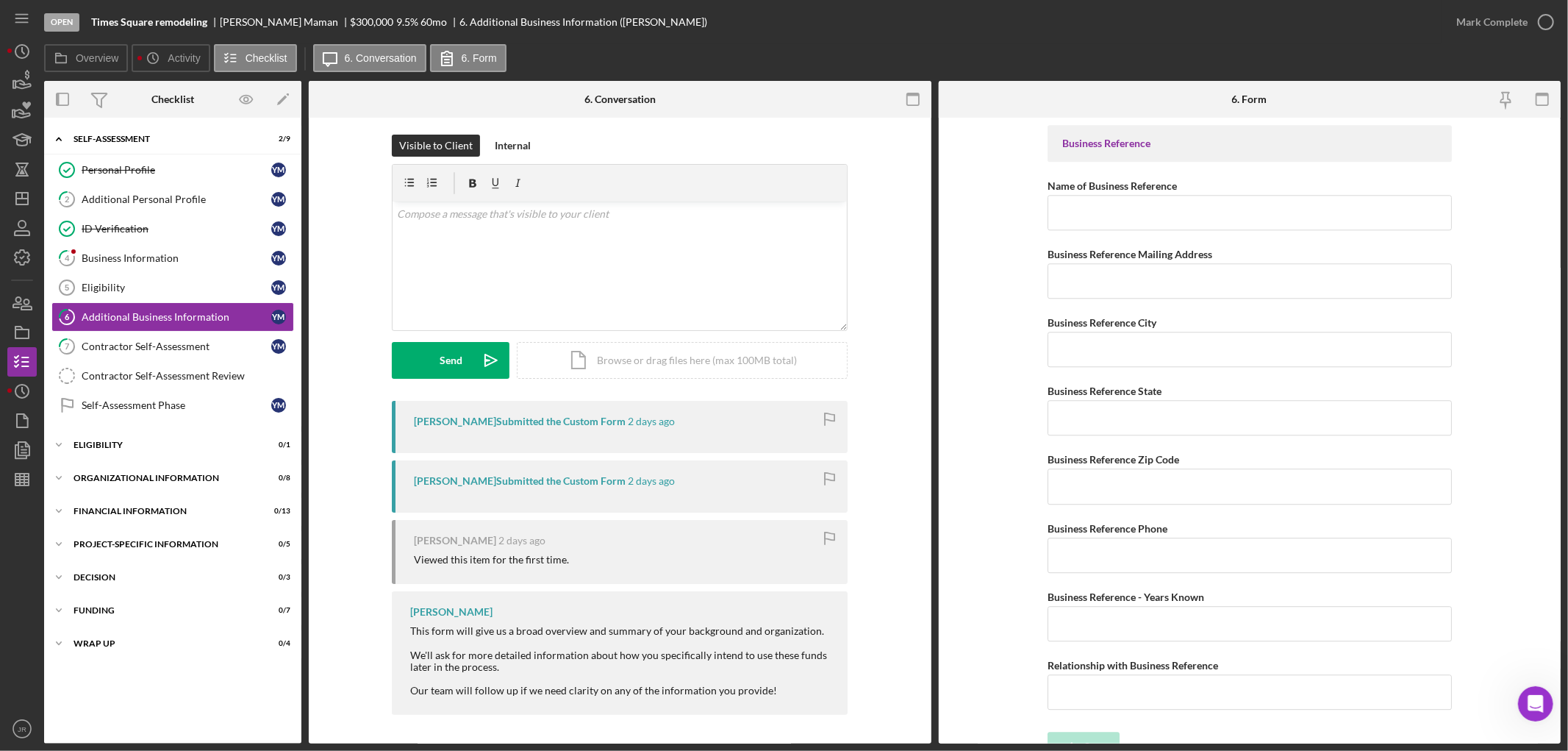
scroll to position [3214, 0]
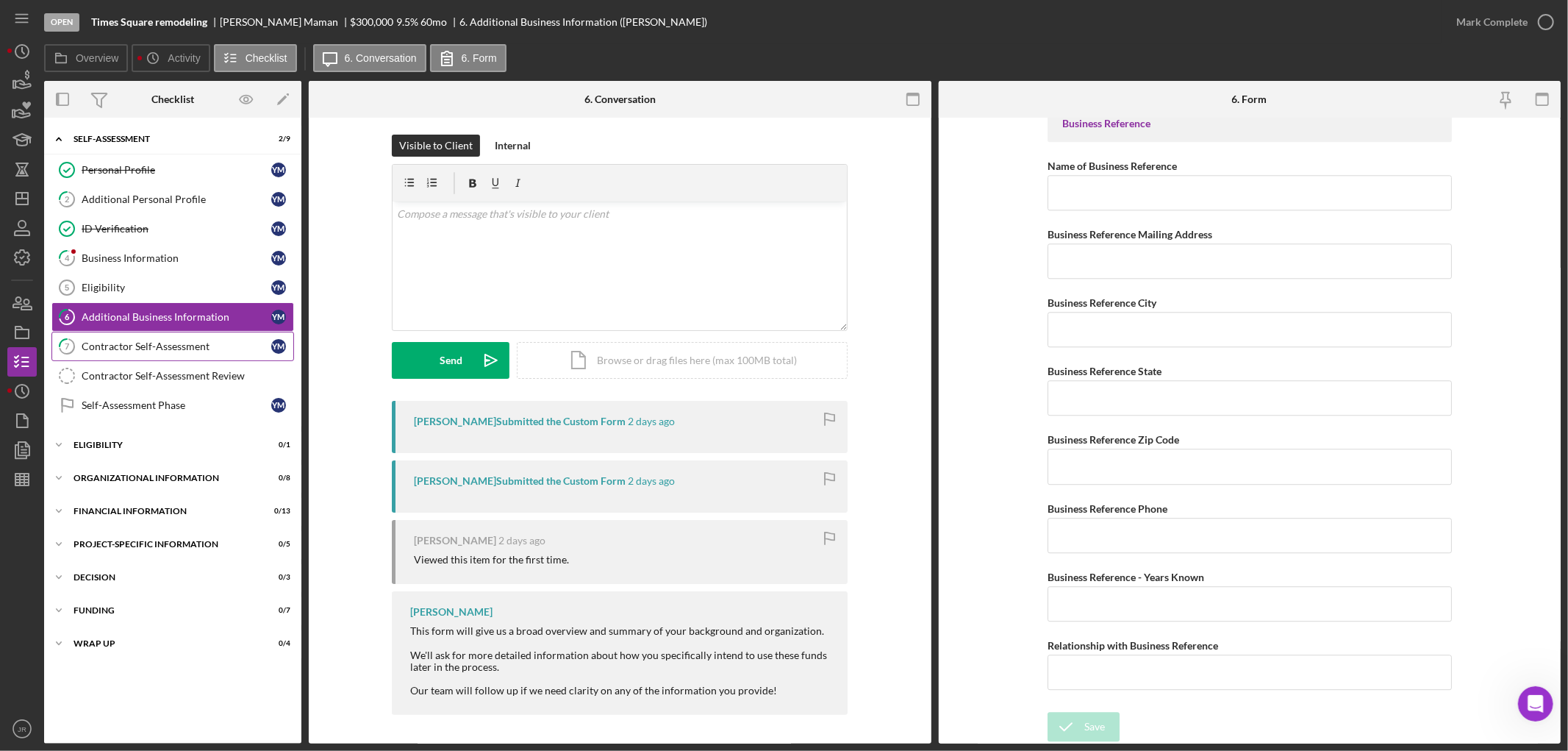
click at [126, 340] on div "Contractor Self-Assessment" at bounding box center [176, 346] width 190 height 11
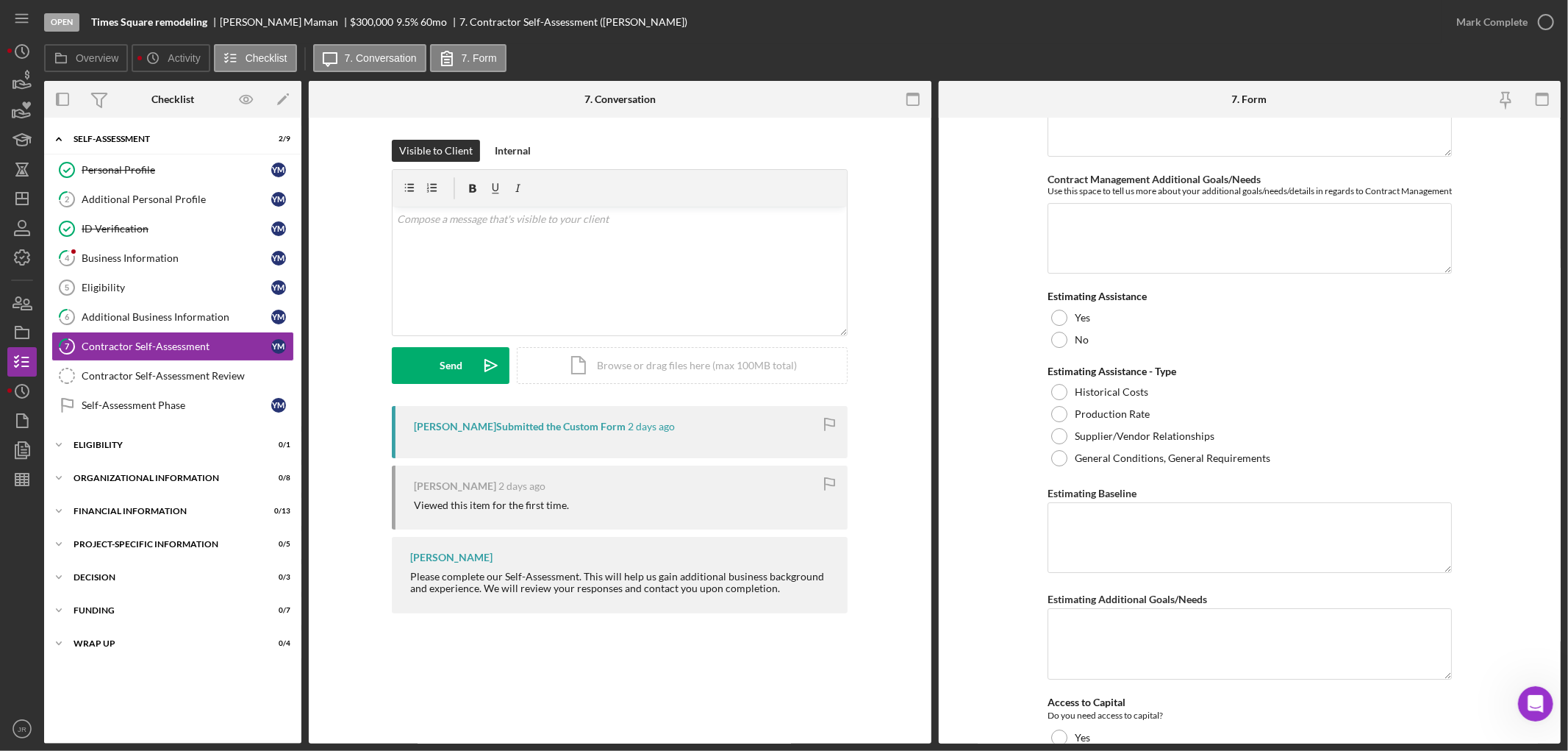
scroll to position [4376, 0]
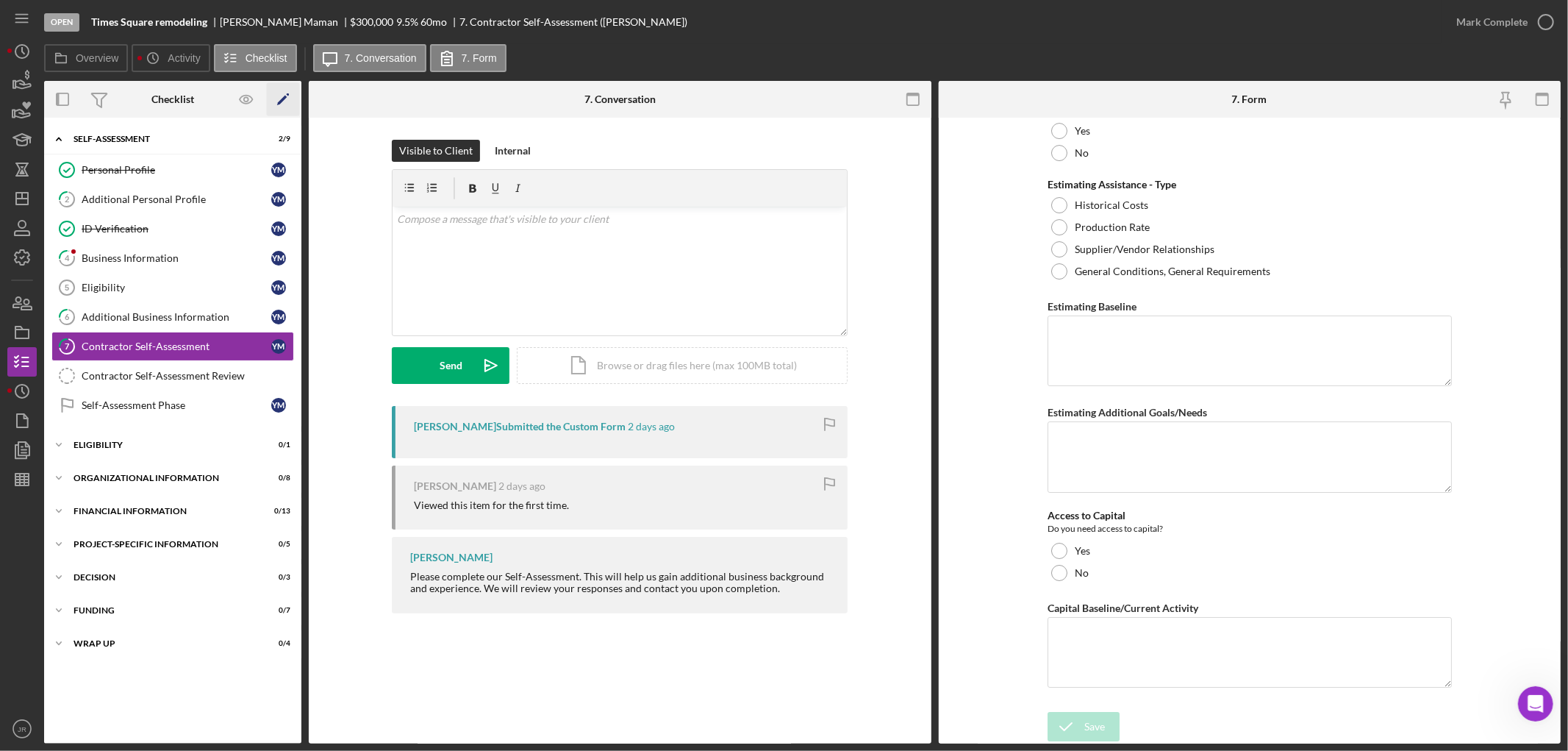
click at [283, 97] on polygon "button" at bounding box center [282, 100] width 10 height 10
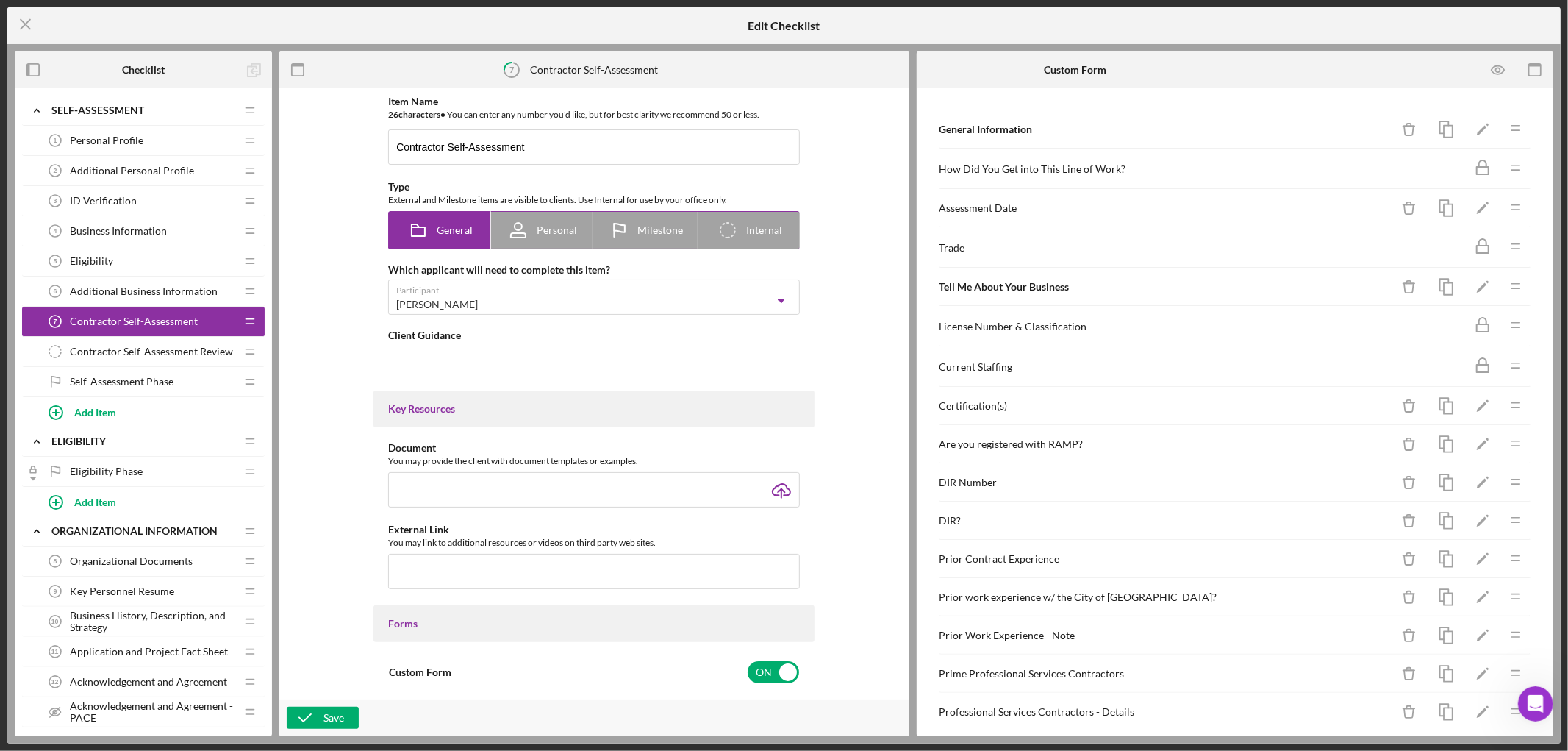
type textarea "<div>Please complete our Self-Assessment. This will help us gain additional bus…"
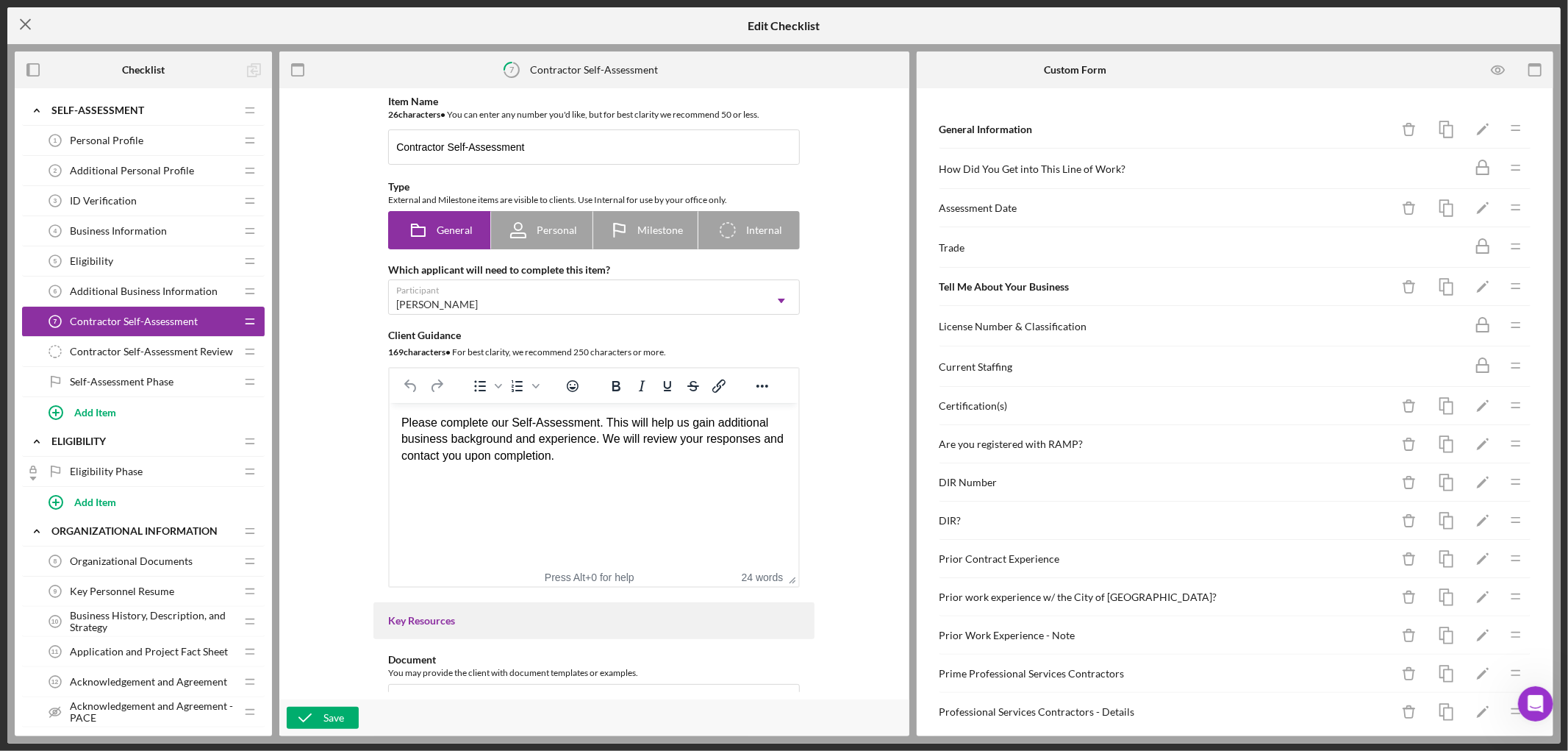
click at [30, 25] on icon "Icon/Menu Close" at bounding box center [26, 24] width 37 height 37
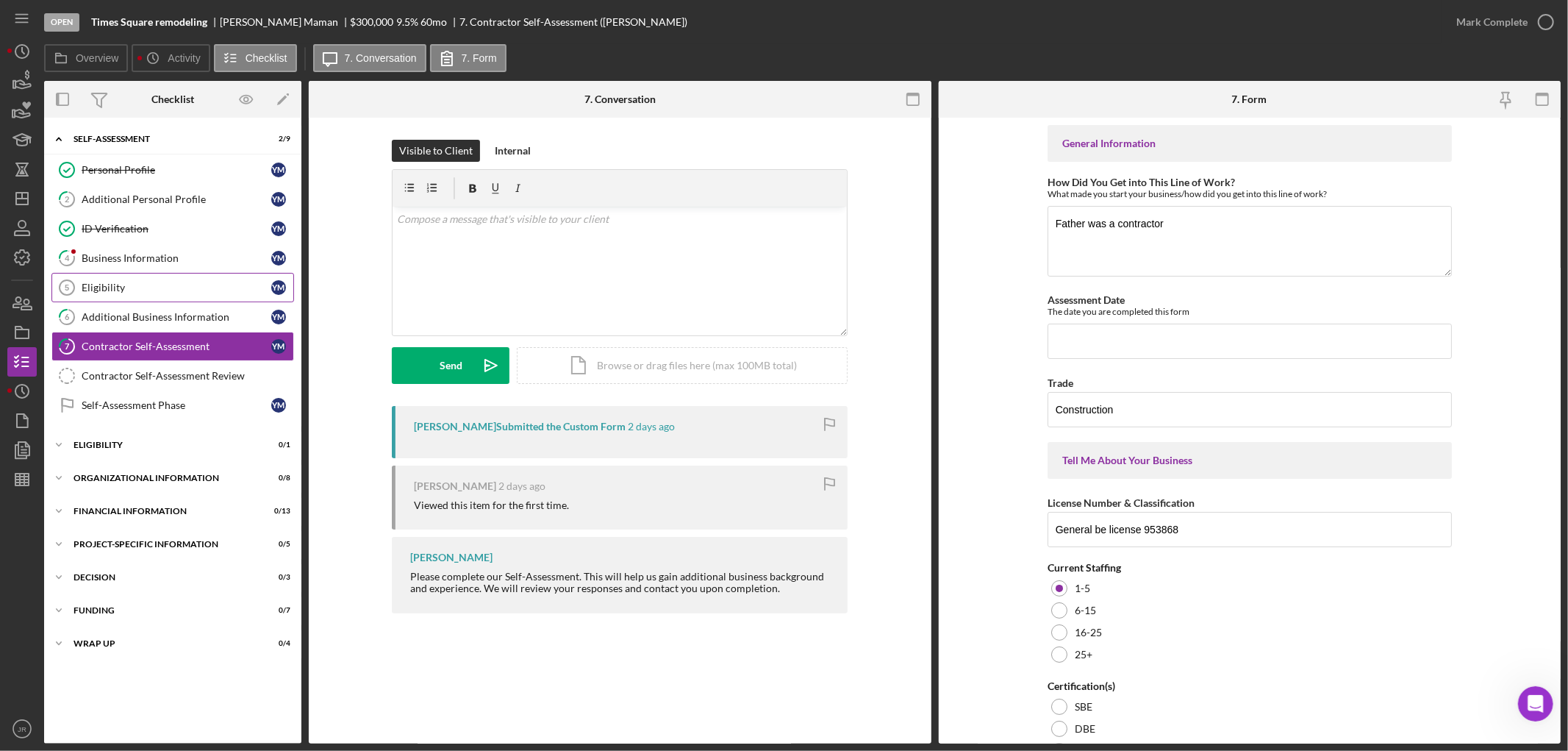
click at [137, 285] on div "Eligibility" at bounding box center [176, 288] width 190 height 11
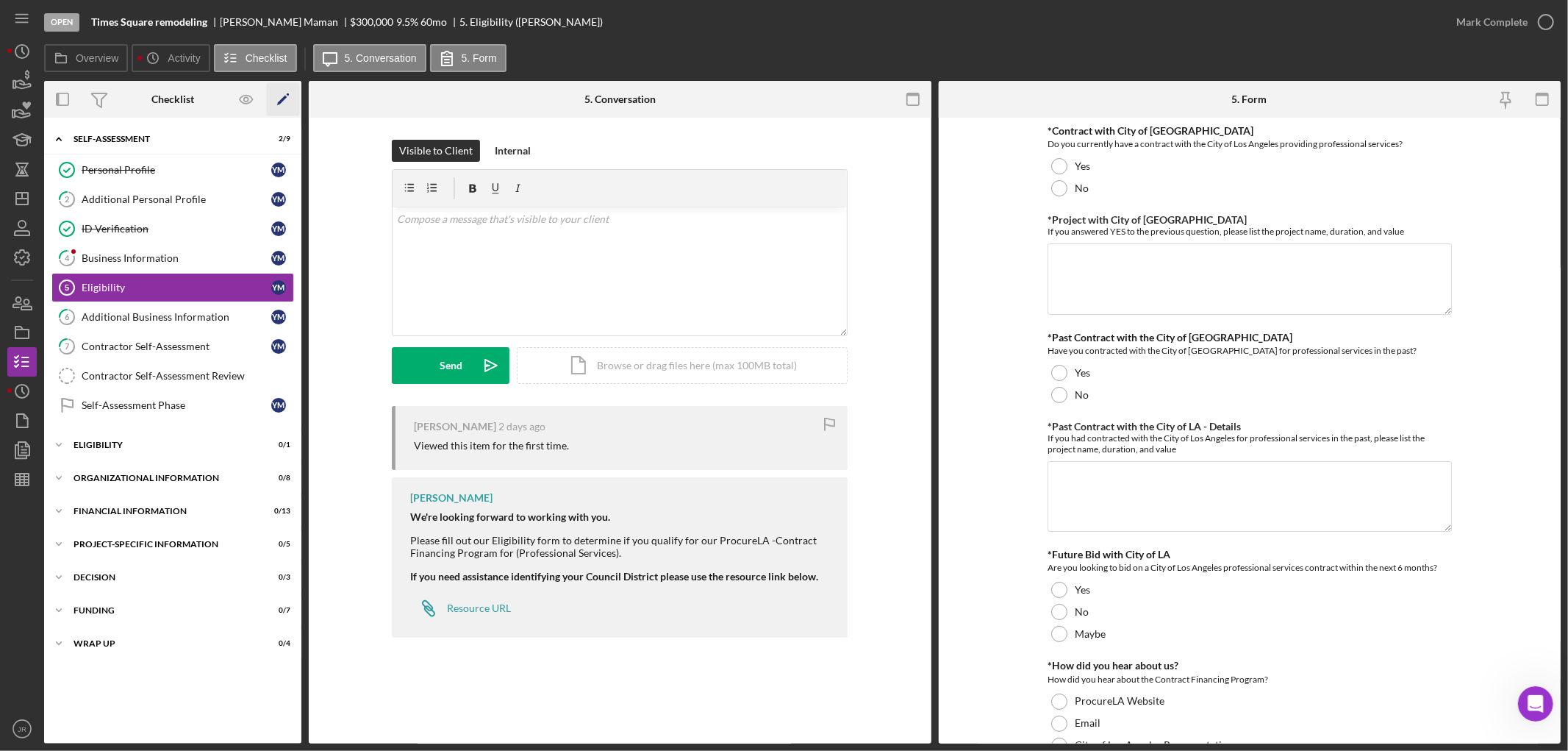
click at [291, 94] on icon "Icon/Edit" at bounding box center [283, 99] width 33 height 33
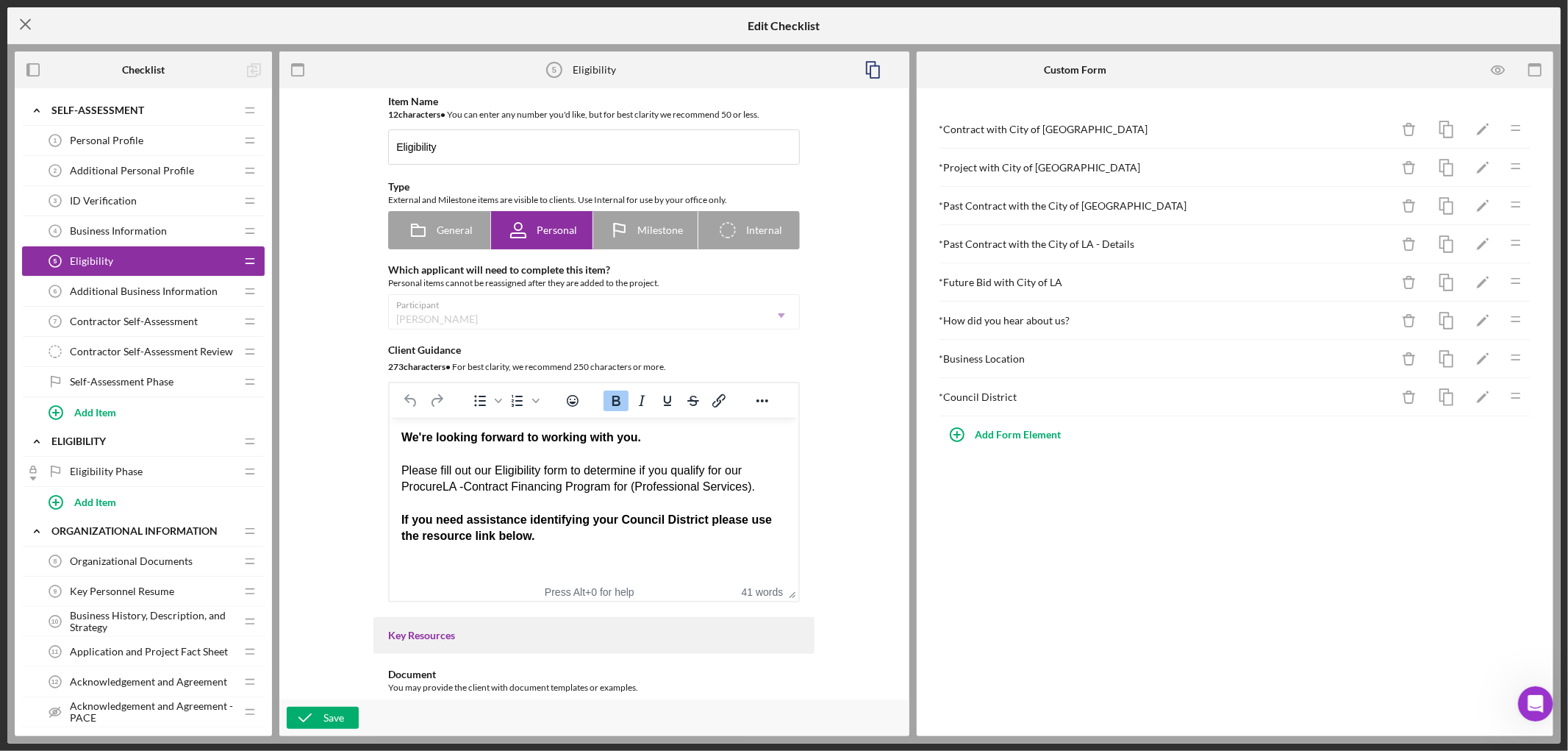
click at [21, 23] on icon "Icon/Menu Close" at bounding box center [26, 24] width 37 height 37
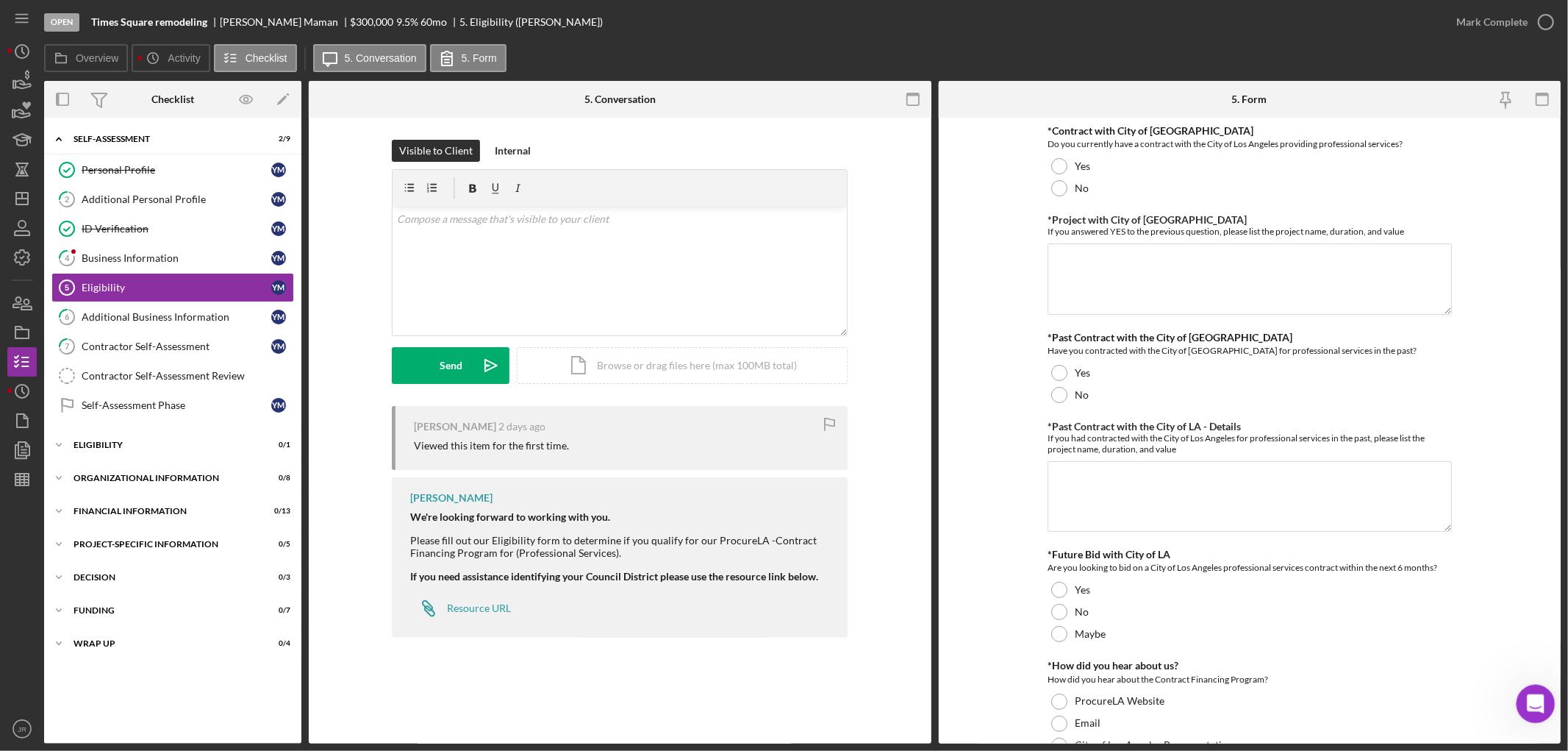
click at [1115, 495] on icon "Open Intercom Messenger" at bounding box center [1533, 701] width 24 height 24
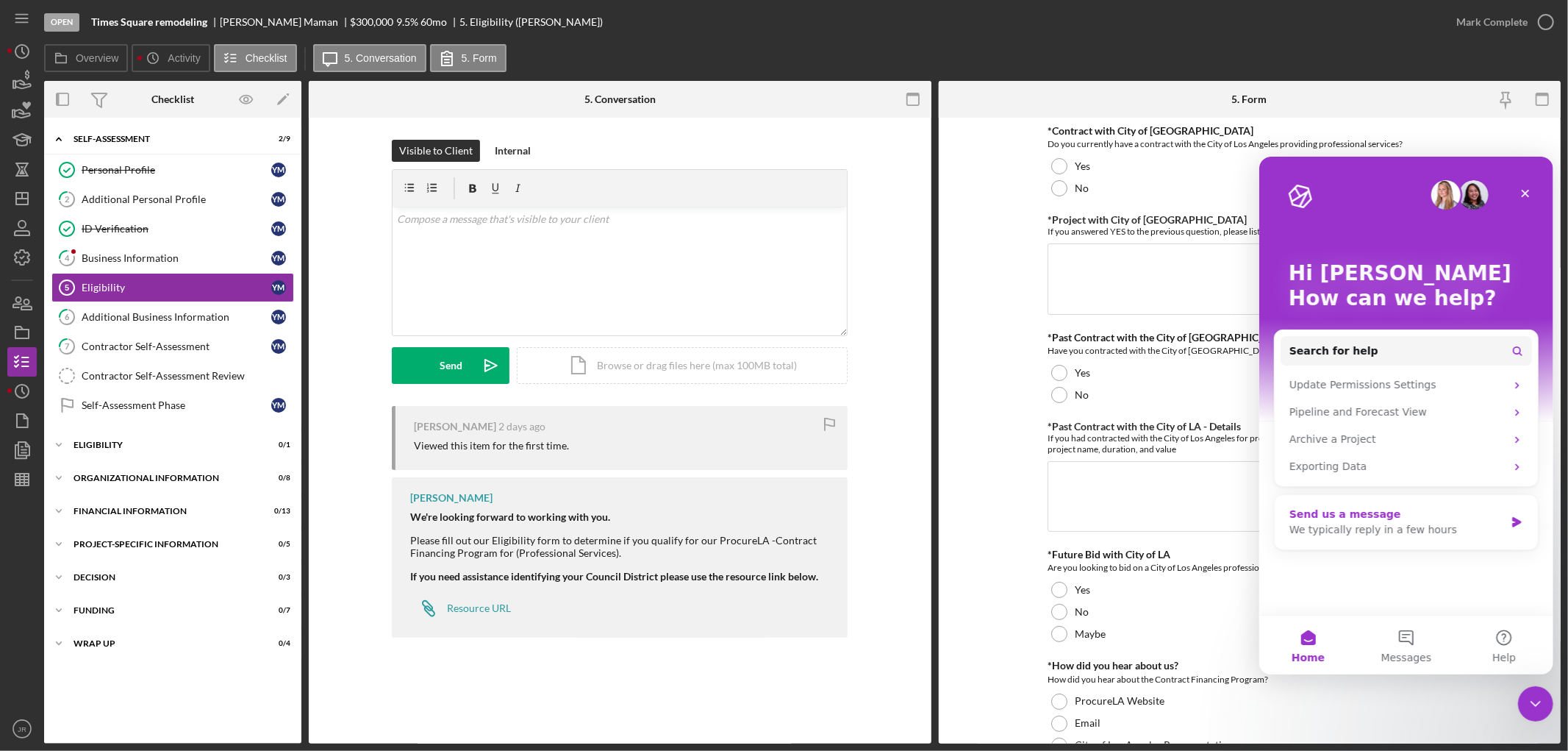
click at [1115, 495] on div "We typically reply in a few hours" at bounding box center [1397, 529] width 215 height 15
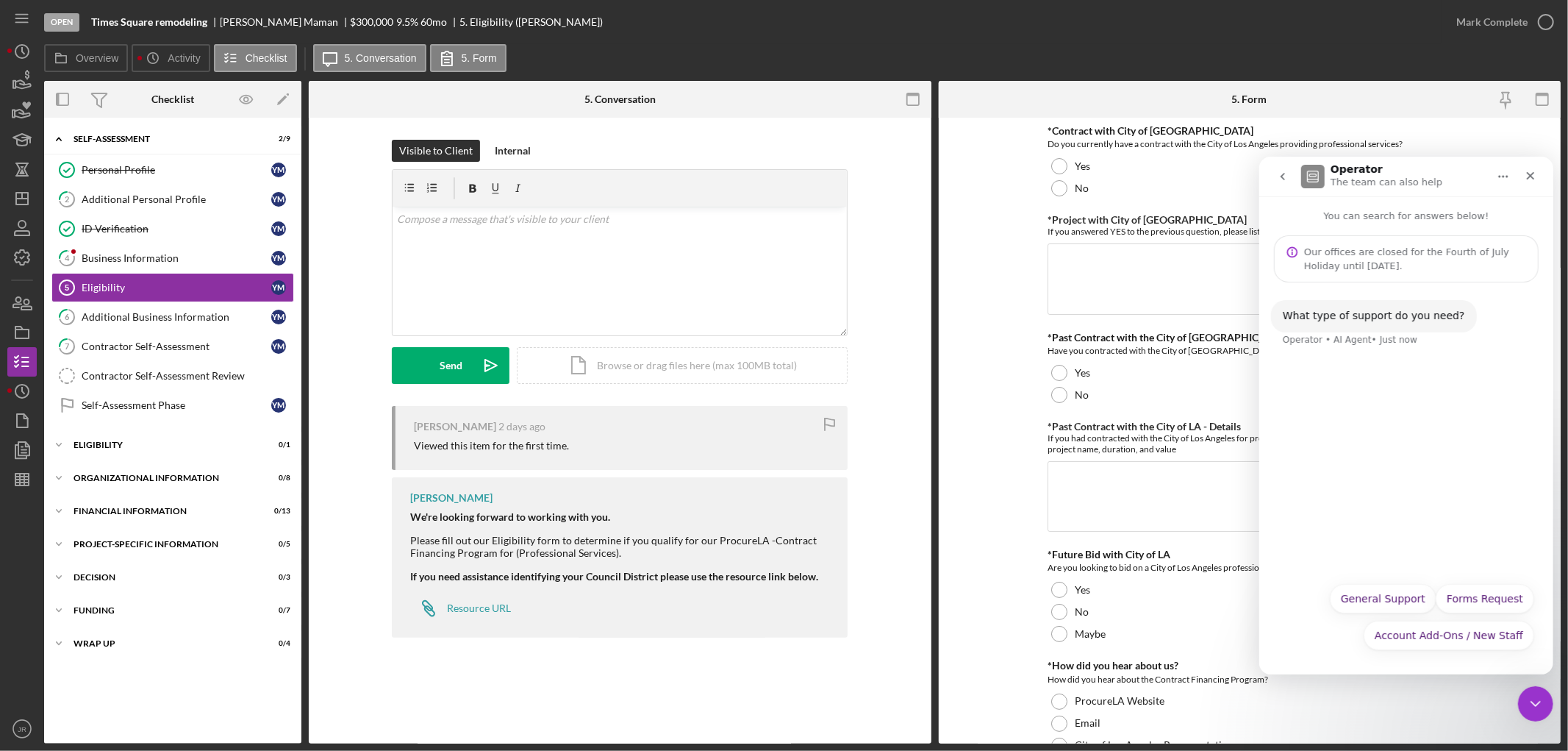
click at [1115, 175] on icon "go back" at bounding box center [1281, 175] width 11 height 11
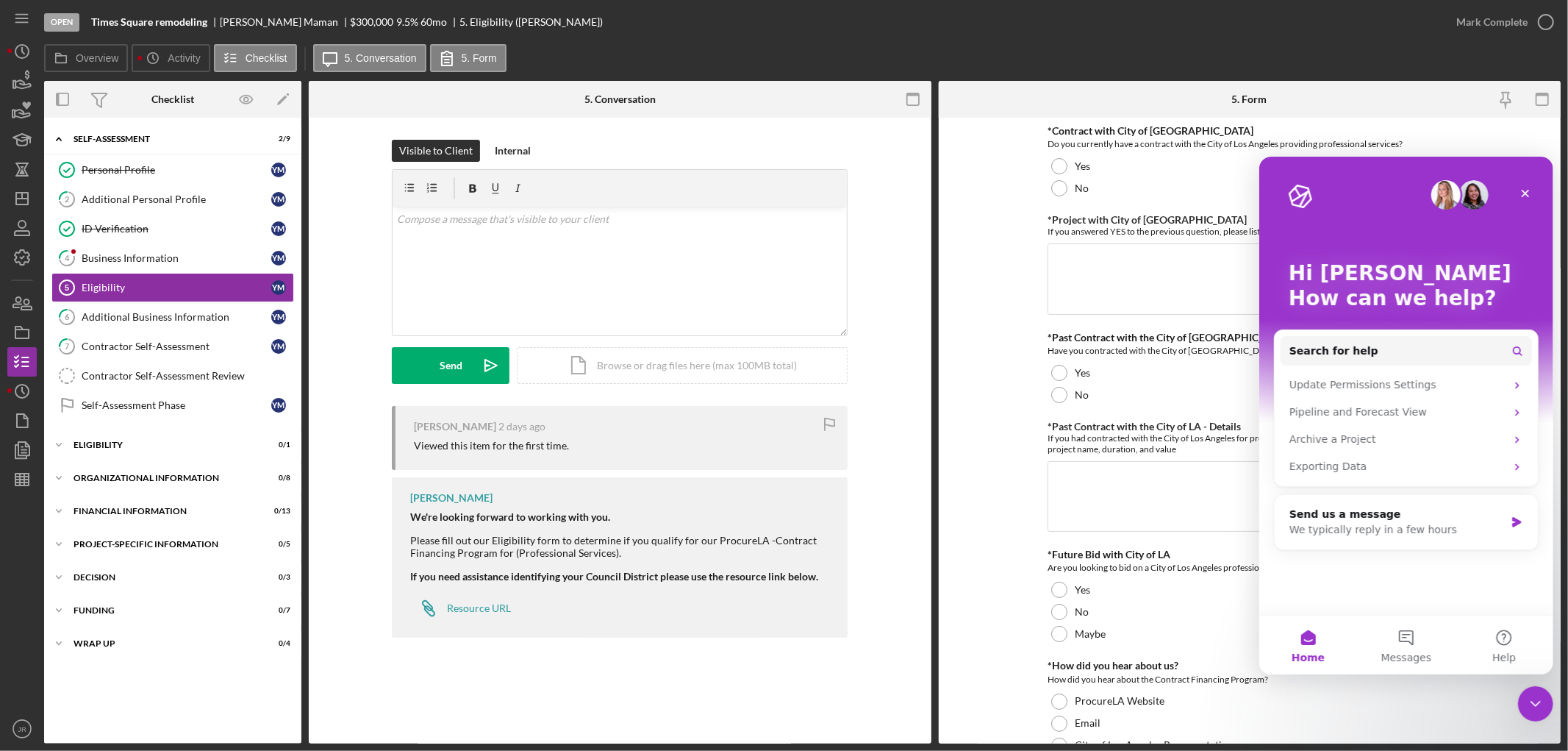
click at [1115, 193] on img "Intercom messenger" at bounding box center [1473, 193] width 30 height 30
click at [1115, 495] on button "Messages" at bounding box center [1405, 644] width 98 height 59
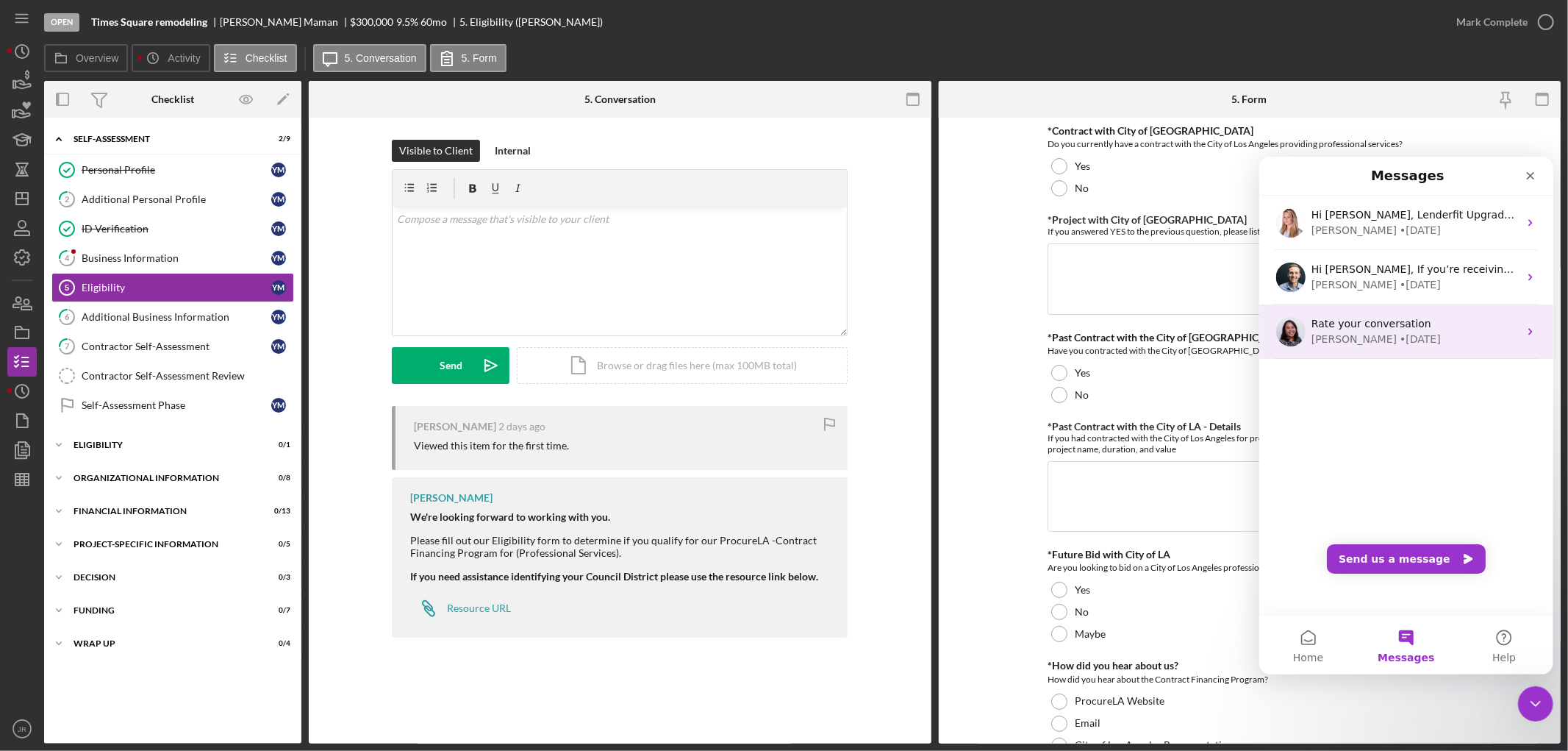
click at [1115, 335] on div "[PERSON_NAME] • [DATE]" at bounding box center [1415, 338] width 208 height 15
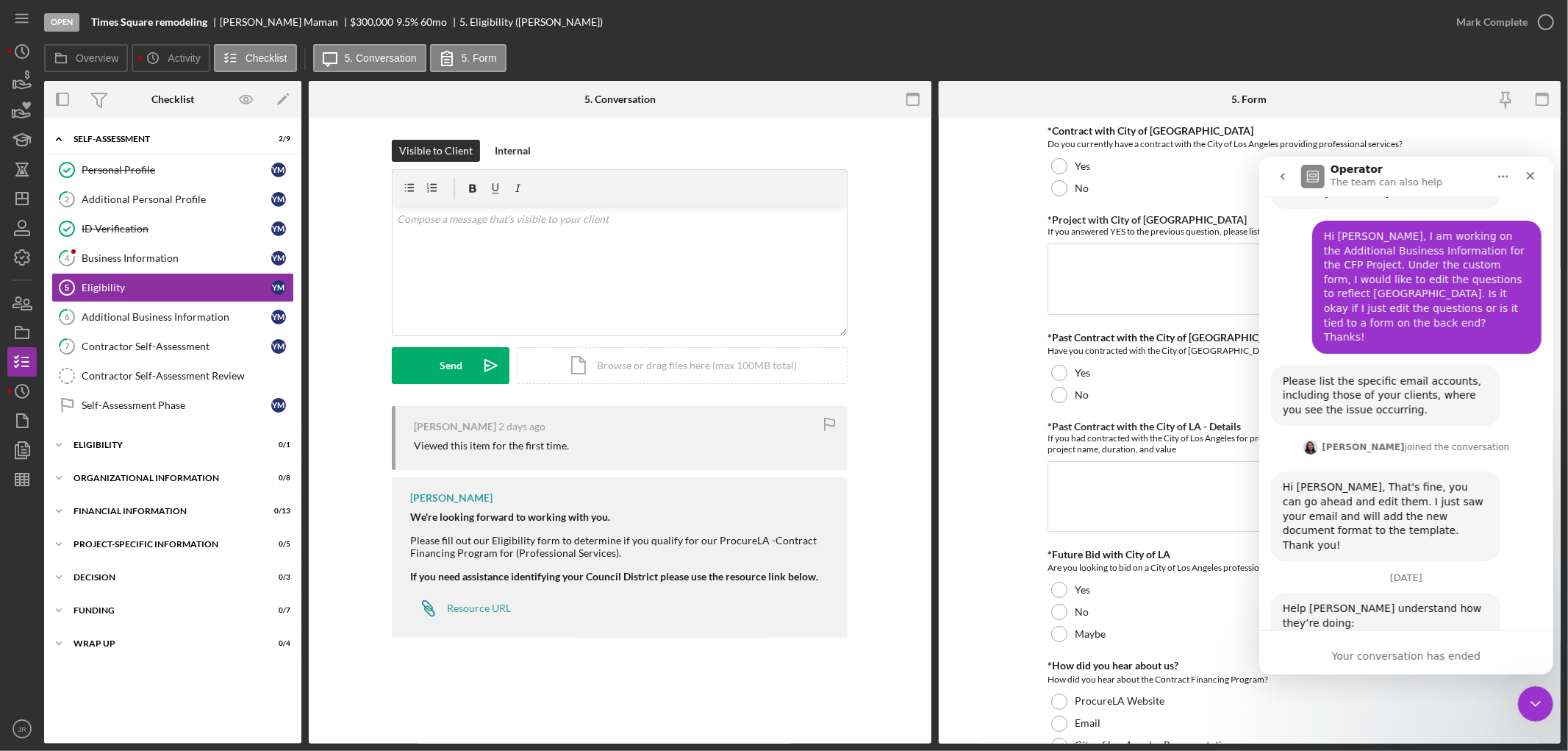
scroll to position [497, 0]
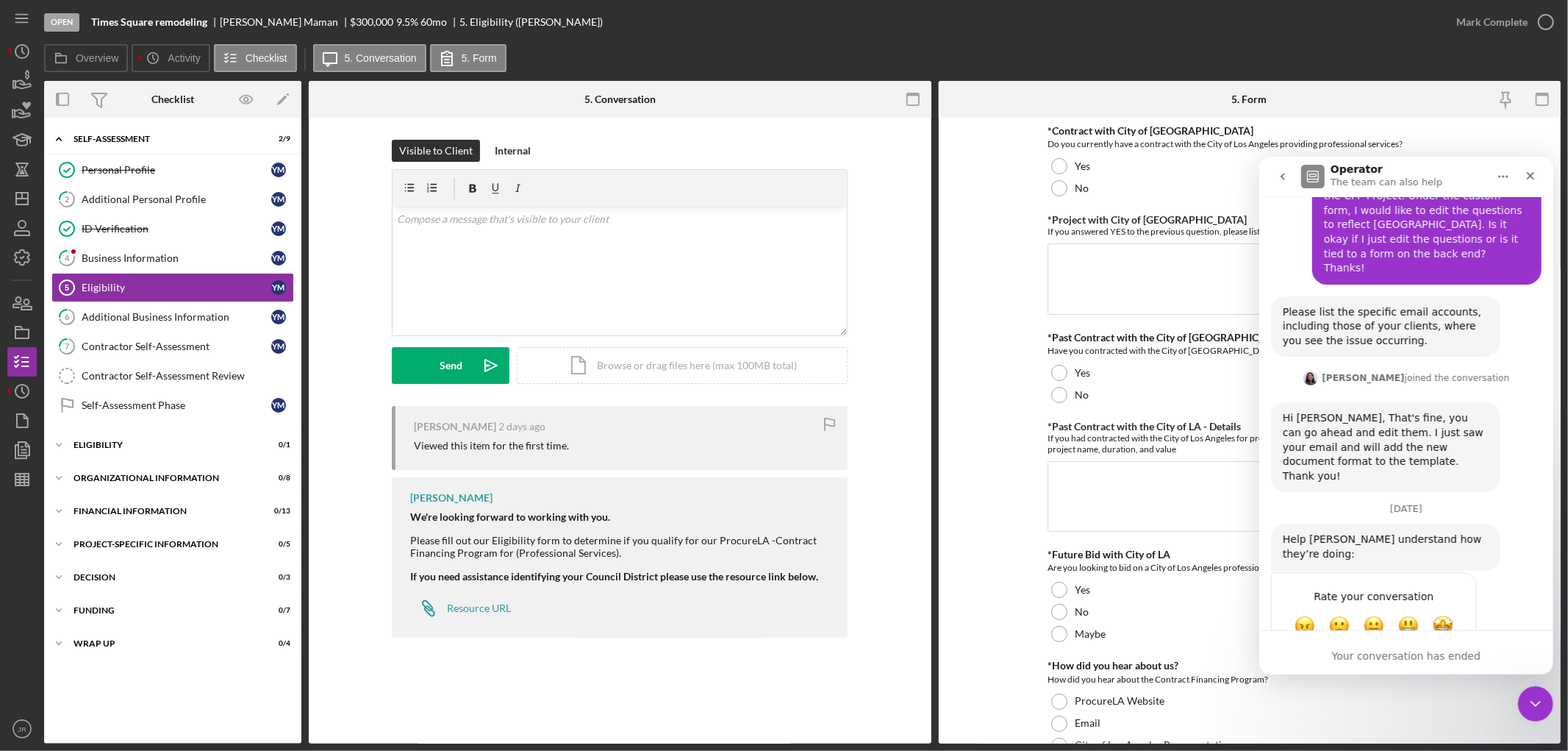
click at [1115, 495] on div "Your conversation has ended" at bounding box center [1405, 656] width 294 height 15
click at [1115, 495] on span "Amazing" at bounding box center [1442, 625] width 27 height 27
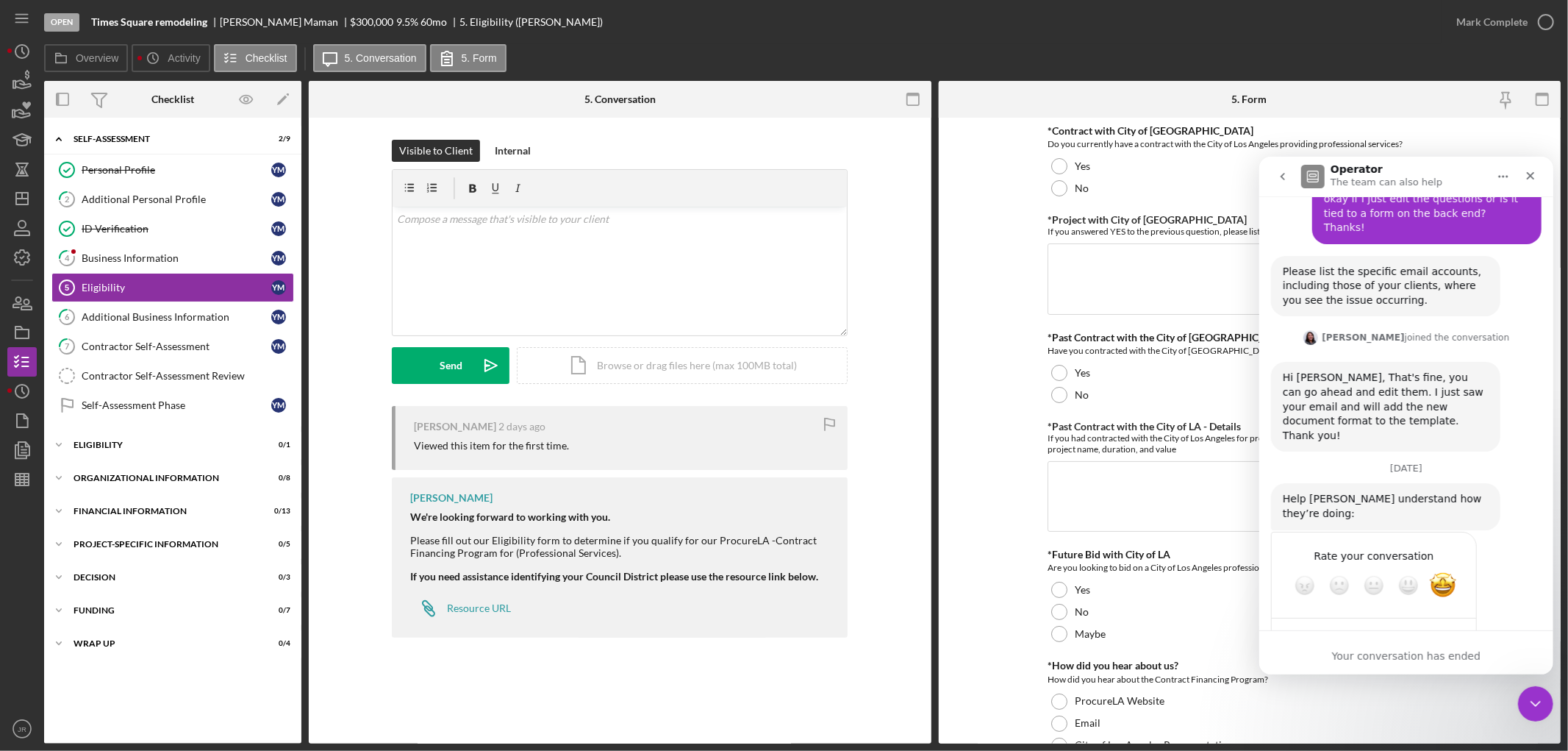
click at [1115, 495] on div "Your conversation has ended" at bounding box center [1405, 656] width 294 height 15
click at [1115, 174] on icon "go back" at bounding box center [1281, 175] width 11 height 11
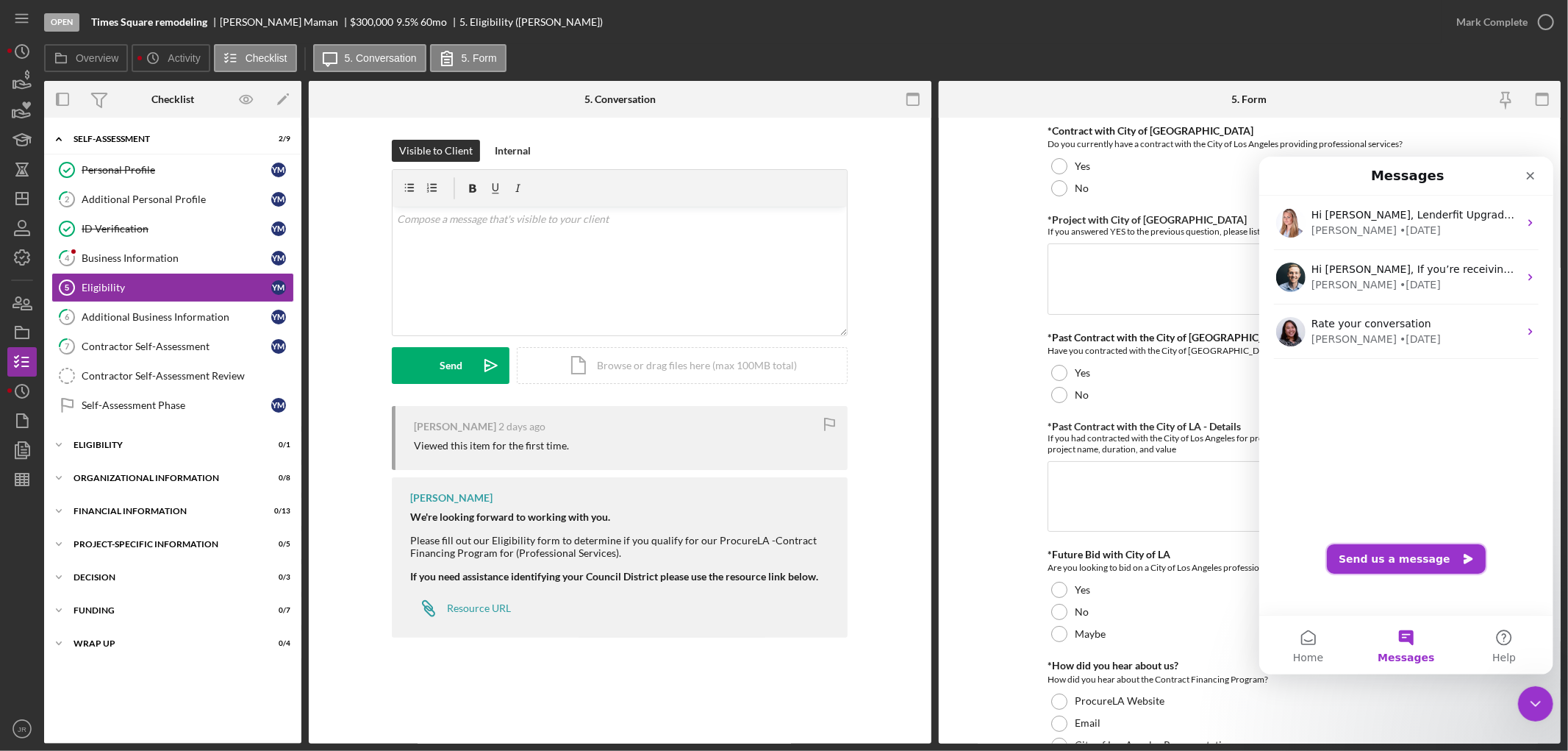
click at [1115, 495] on button "Send us a message" at bounding box center [1405, 558] width 159 height 30
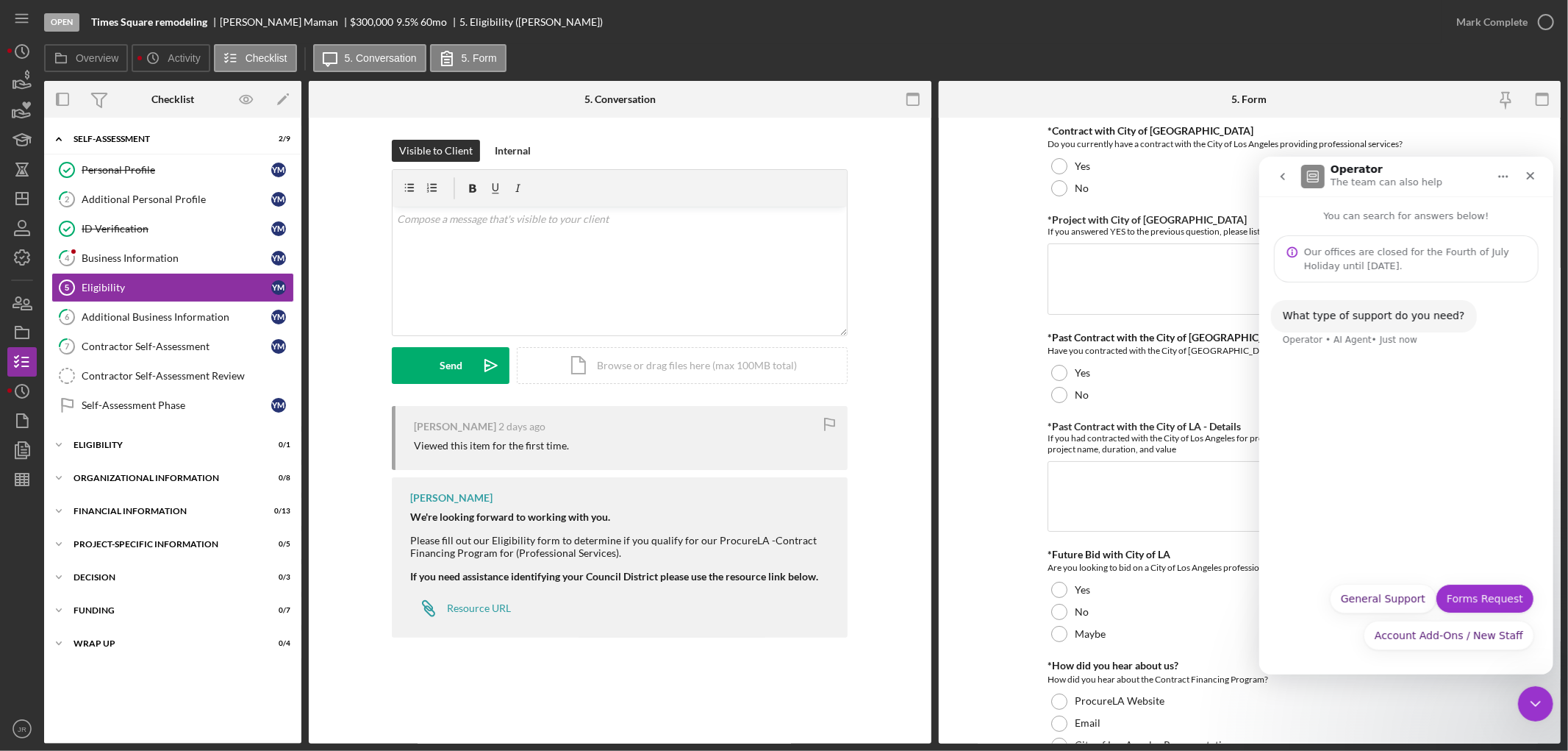
click at [1115, 495] on button "Forms Request" at bounding box center [1483, 598] width 98 height 30
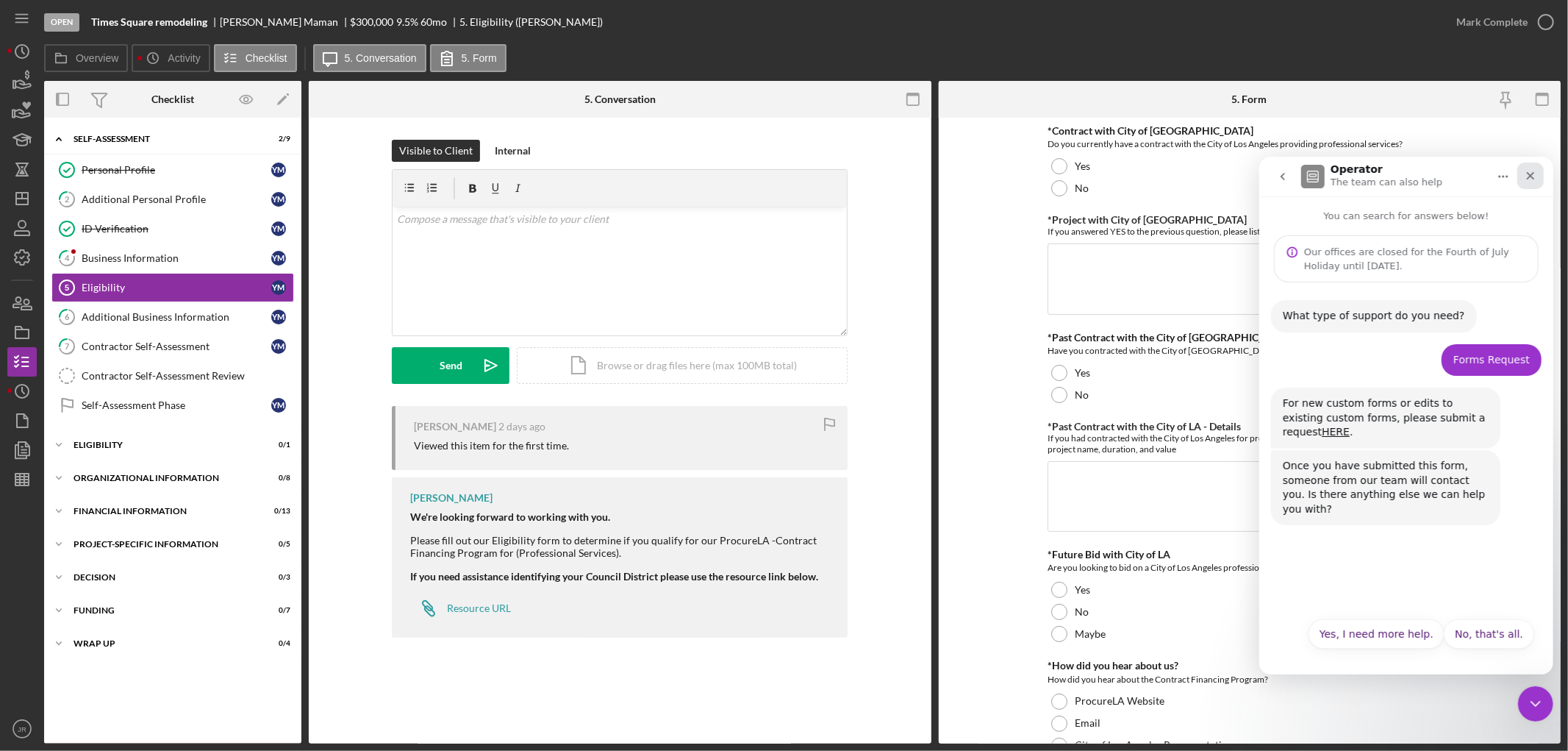
click at [1115, 170] on div "Close" at bounding box center [1530, 175] width 27 height 27
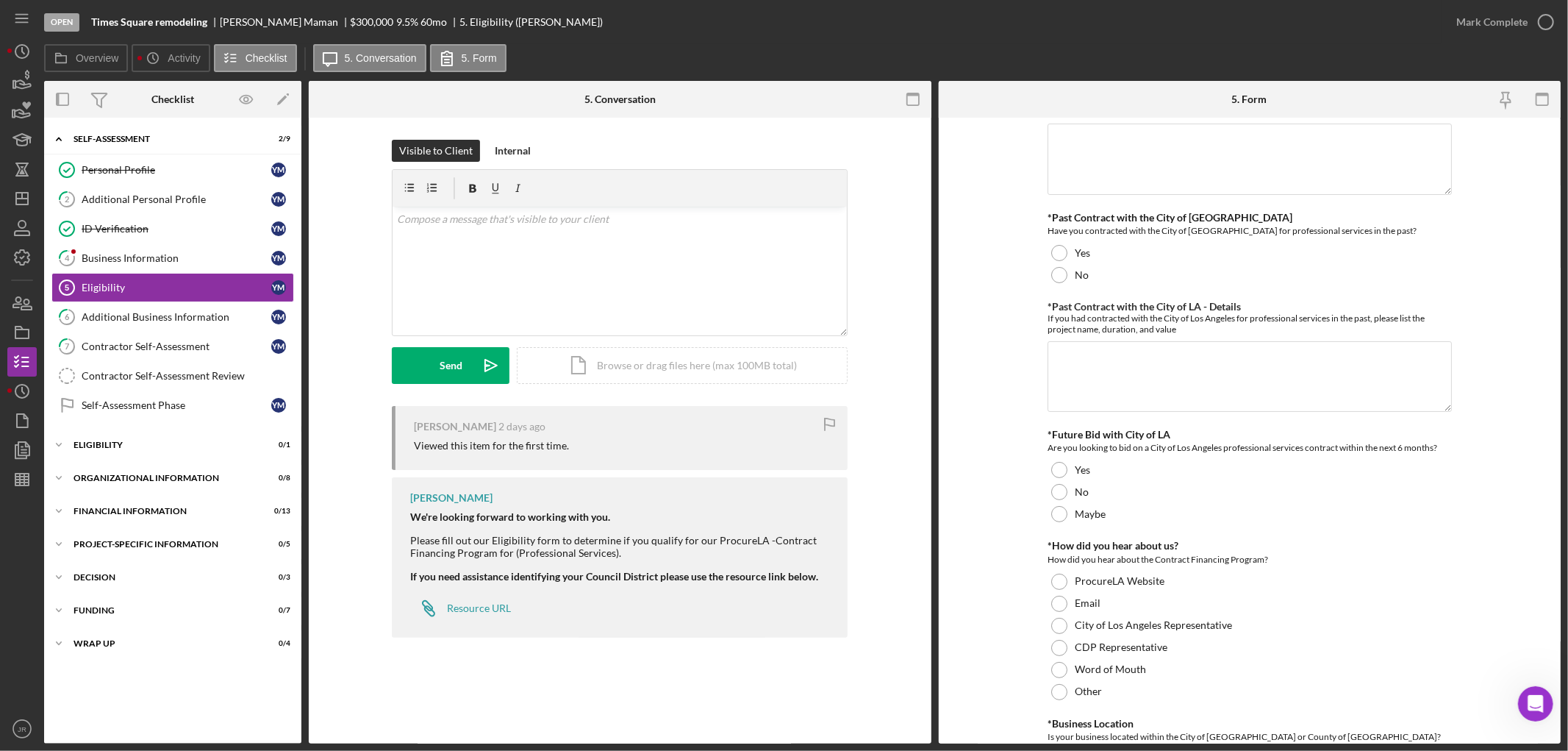
scroll to position [325, 0]
